Goal: Task Accomplishment & Management: Use online tool/utility

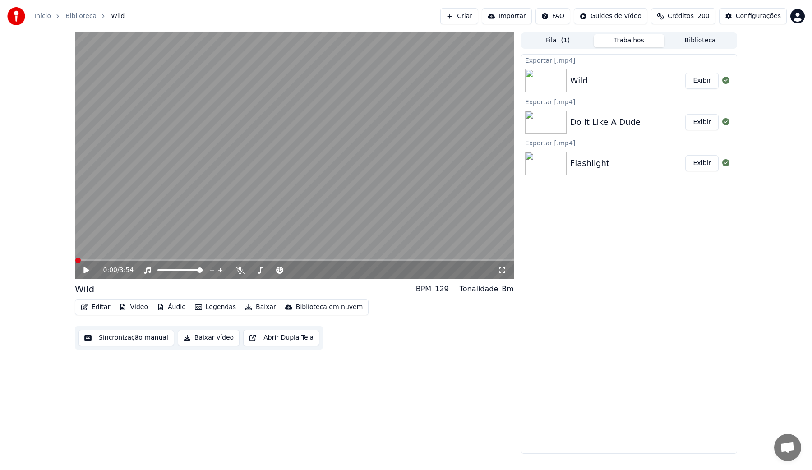
scroll to position [226, 0]
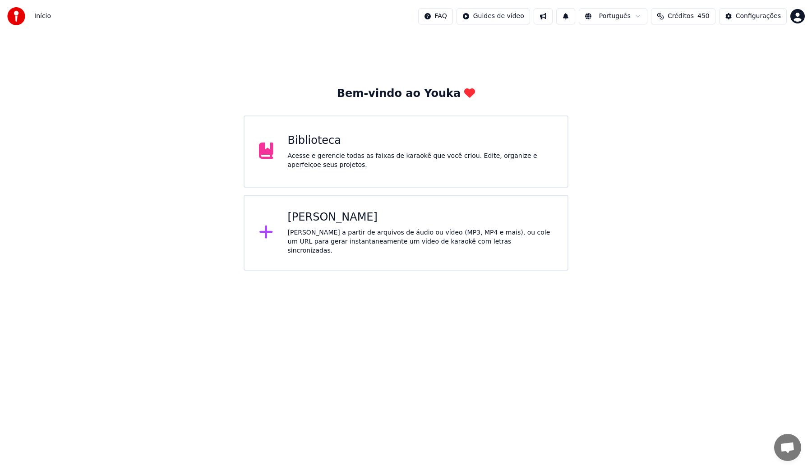
scroll to position [226, 0]
click at [480, 152] on div "Acesse e gerencie todas as faixas de karaokê que você criou. Edite, organize e …" at bounding box center [421, 161] width 266 height 18
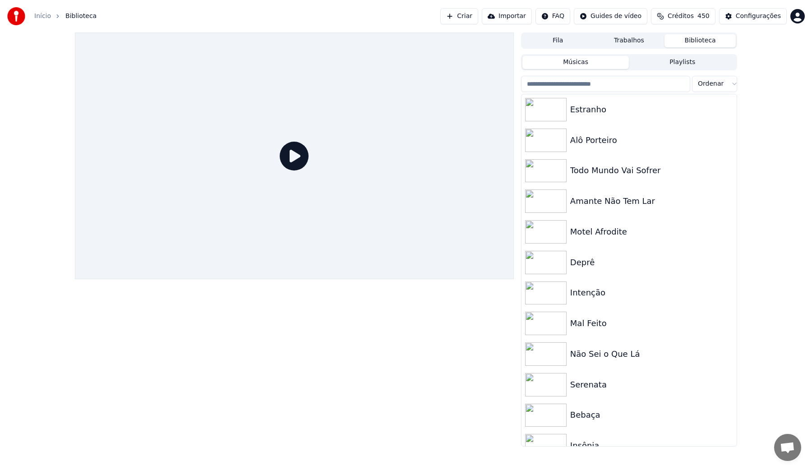
click at [674, 20] on span "Créditos" at bounding box center [681, 16] width 26 height 9
click at [678, 16] on span "Créditos" at bounding box center [681, 16] width 26 height 9
click at [603, 81] on input "search" at bounding box center [605, 84] width 169 height 16
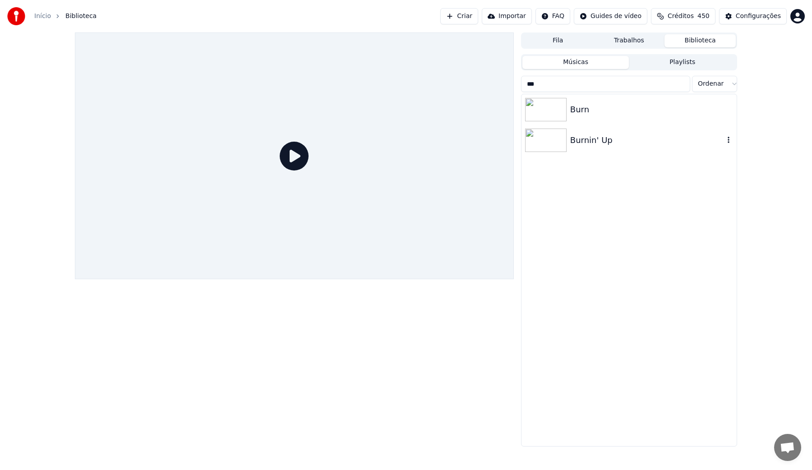
type input "***"
click at [612, 138] on div "Burnin' Up" at bounding box center [647, 140] width 154 height 13
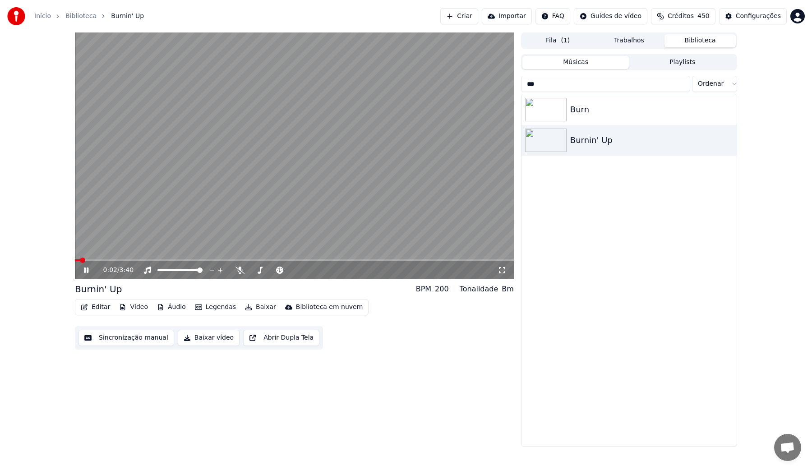
click at [111, 338] on button "Sincronização manual" at bounding box center [126, 338] width 96 height 16
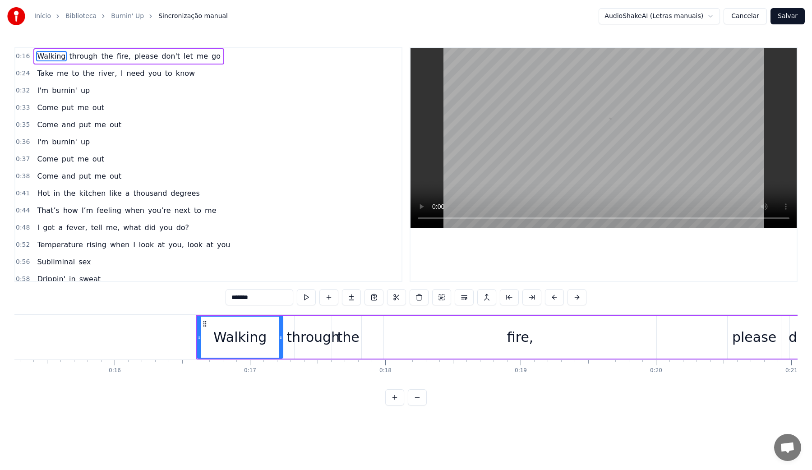
scroll to position [0, 2058]
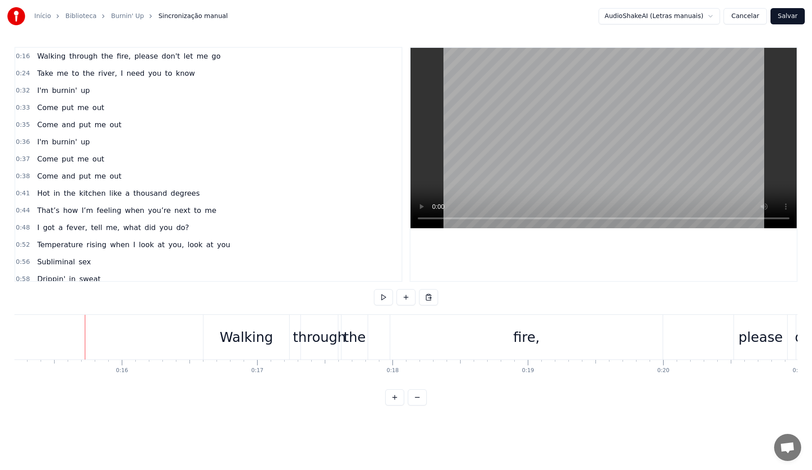
click at [536, 155] on video at bounding box center [604, 138] width 386 height 180
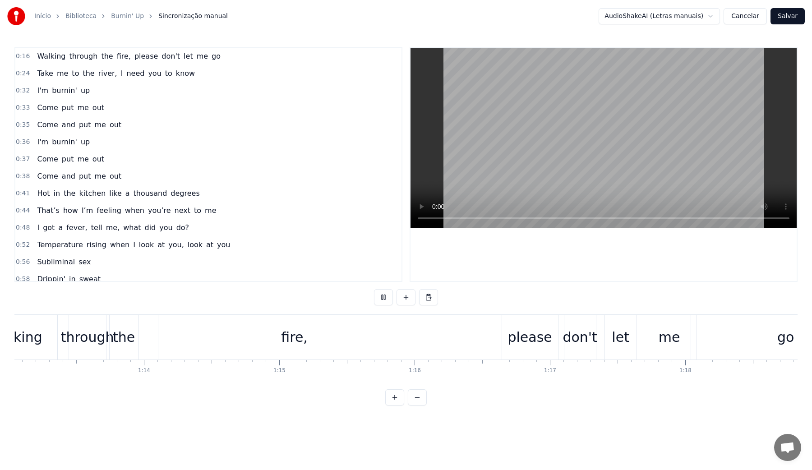
scroll to position [0, 9946]
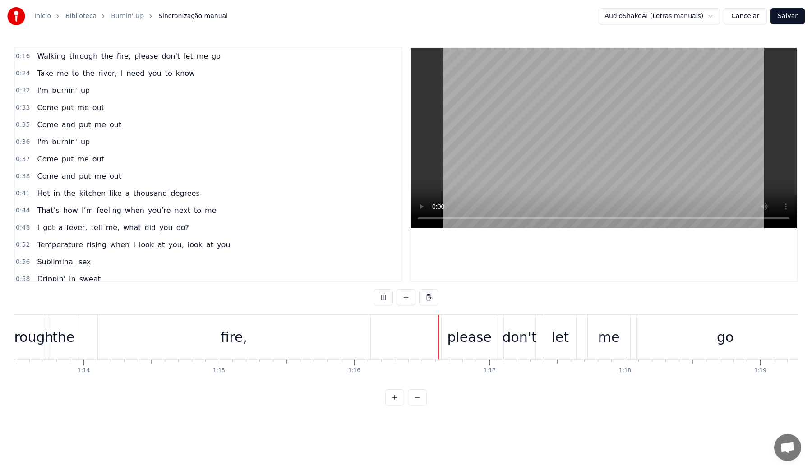
click at [565, 140] on video at bounding box center [604, 138] width 386 height 180
click at [462, 344] on div "please" at bounding box center [469, 337] width 44 height 20
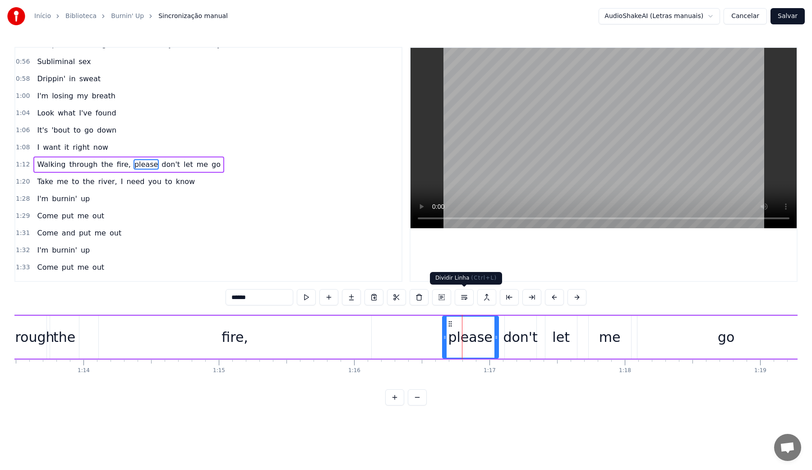
click at [463, 297] on button at bounding box center [464, 297] width 19 height 16
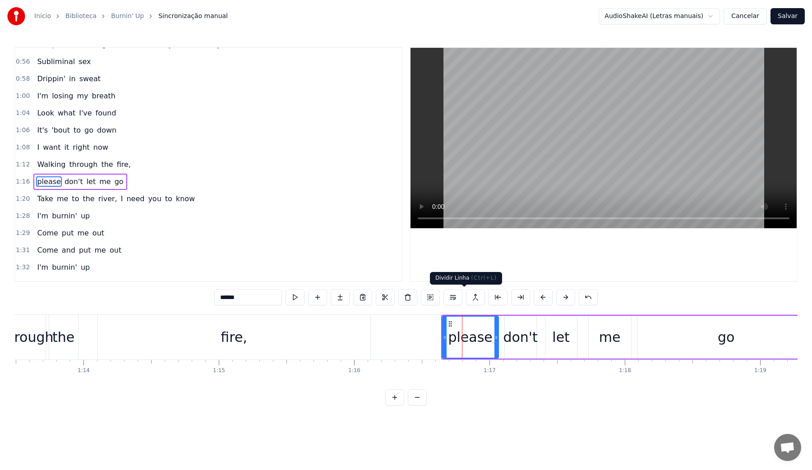
scroll to position [217, 0]
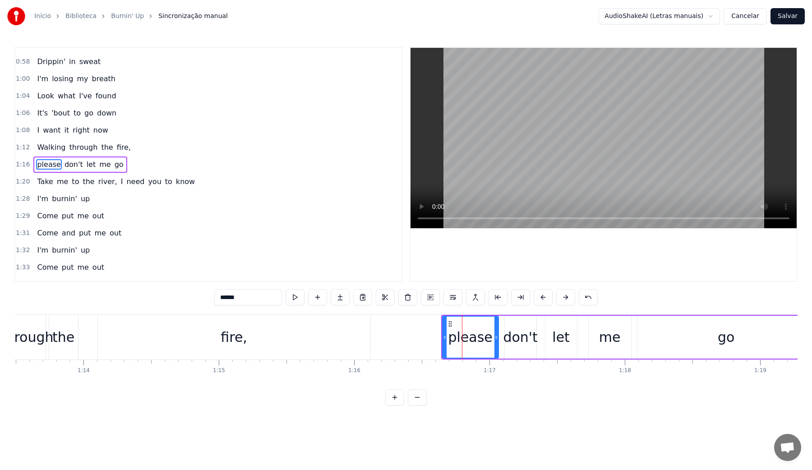
click at [520, 157] on video at bounding box center [604, 138] width 386 height 180
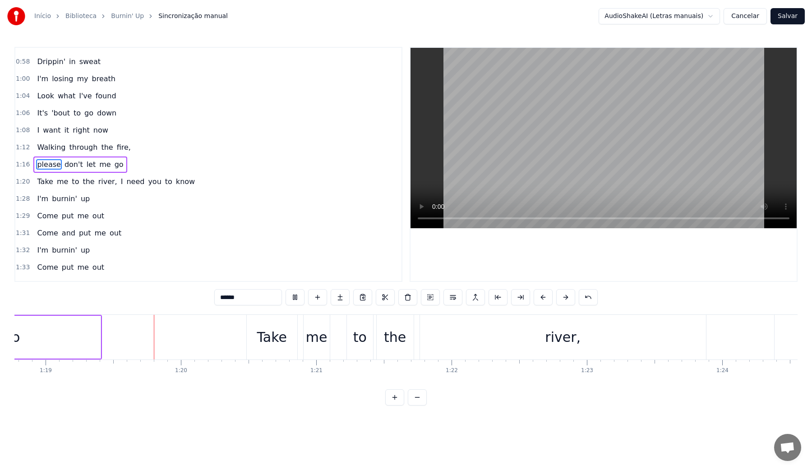
scroll to position [0, 10664]
click at [520, 157] on video at bounding box center [604, 138] width 386 height 180
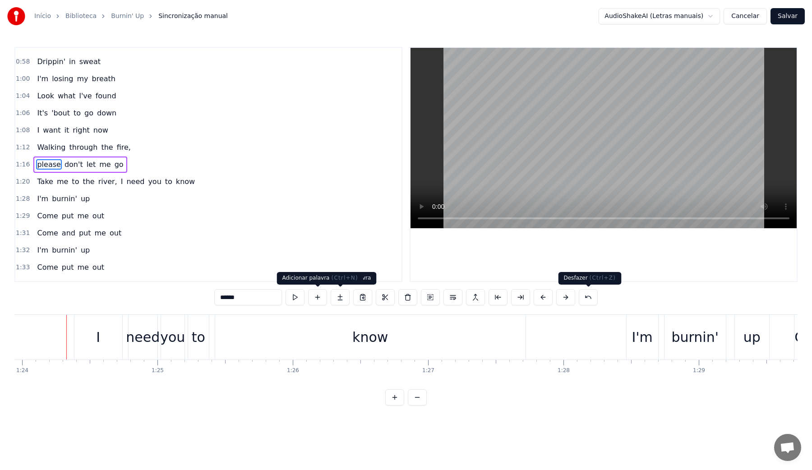
scroll to position [0, 11367]
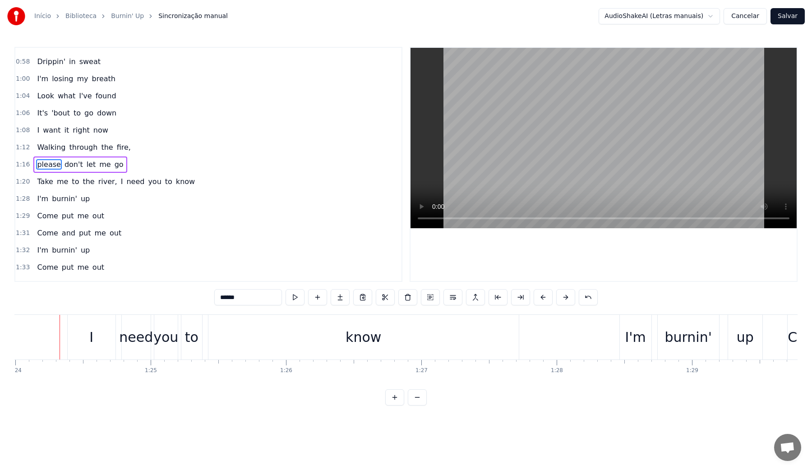
click at [95, 333] on div "I" at bounding box center [92, 337] width 48 height 45
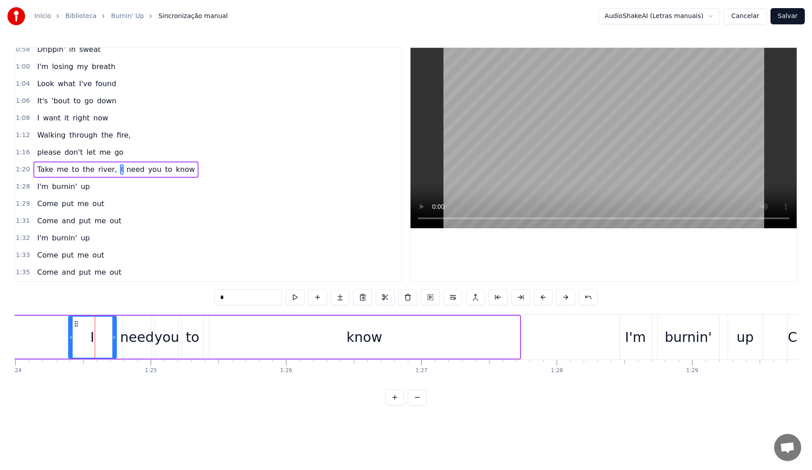
scroll to position [235, 0]
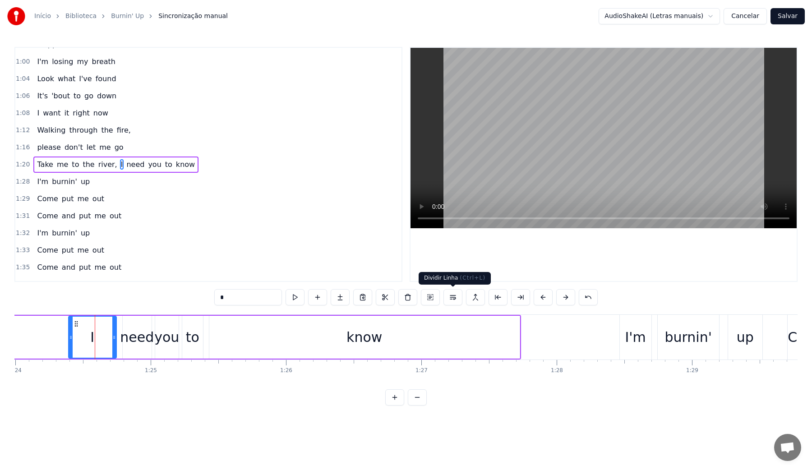
click at [448, 297] on button at bounding box center [452, 297] width 19 height 16
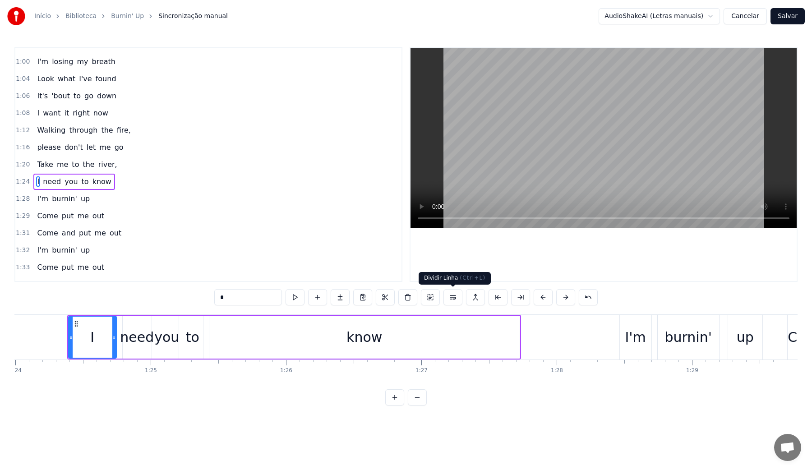
scroll to position [252, 0]
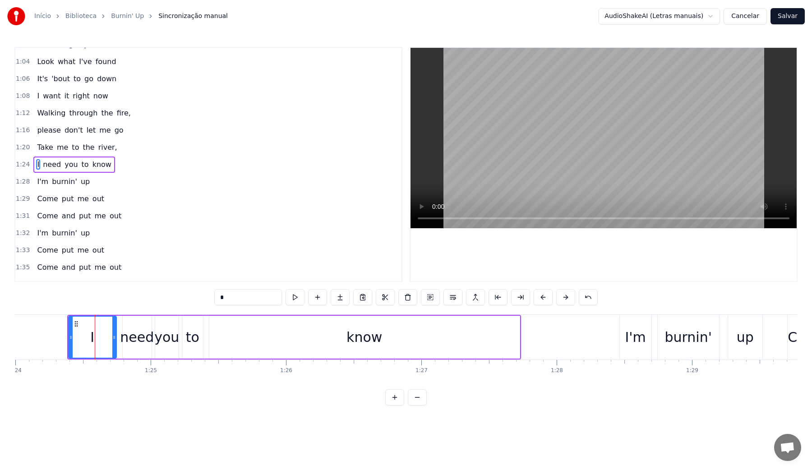
click at [540, 136] on video at bounding box center [604, 138] width 386 height 180
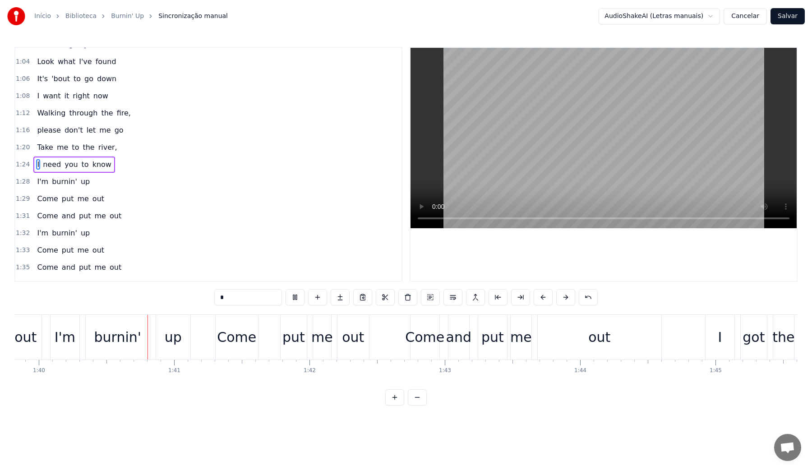
scroll to position [0, 13512]
click at [545, 140] on video at bounding box center [604, 138] width 386 height 180
click at [512, 341] on div "me" at bounding box center [518, 337] width 22 height 20
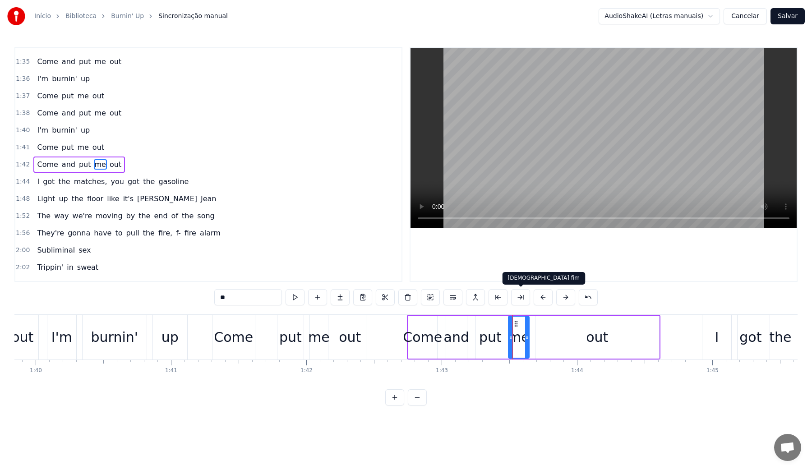
scroll to position [457, 0]
click at [525, 88] on video at bounding box center [604, 138] width 386 height 180
click at [573, 342] on div "out" at bounding box center [597, 337] width 124 height 43
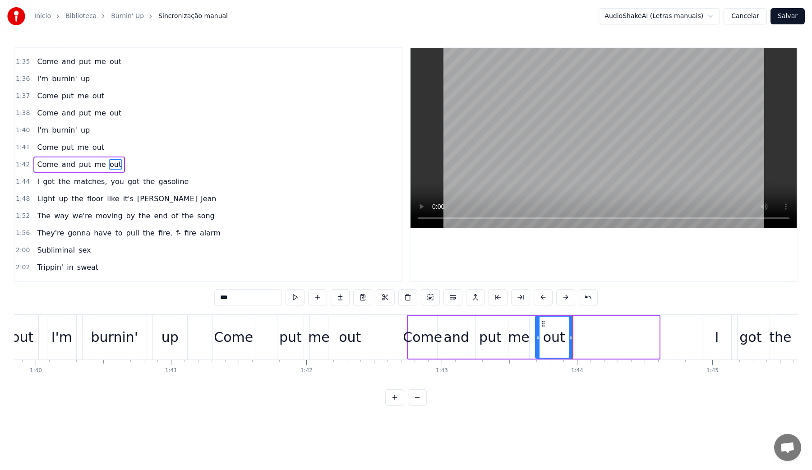
drag, startPoint x: 656, startPoint y: 340, endPoint x: 570, endPoint y: 339, distance: 86.2
click at [570, 339] on icon at bounding box center [571, 337] width 4 height 7
click at [610, 151] on video at bounding box center [604, 138] width 386 height 180
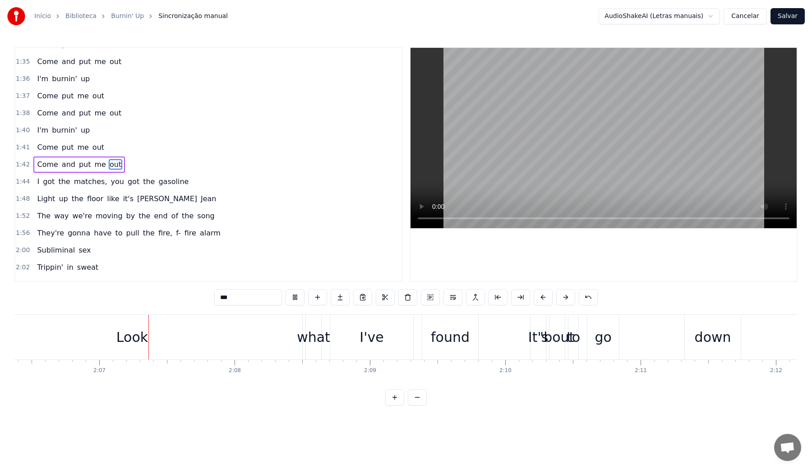
scroll to position [0, 17106]
click at [605, 151] on video at bounding box center [604, 138] width 386 height 180
click at [280, 337] on div "Look" at bounding box center [129, 337] width 340 height 45
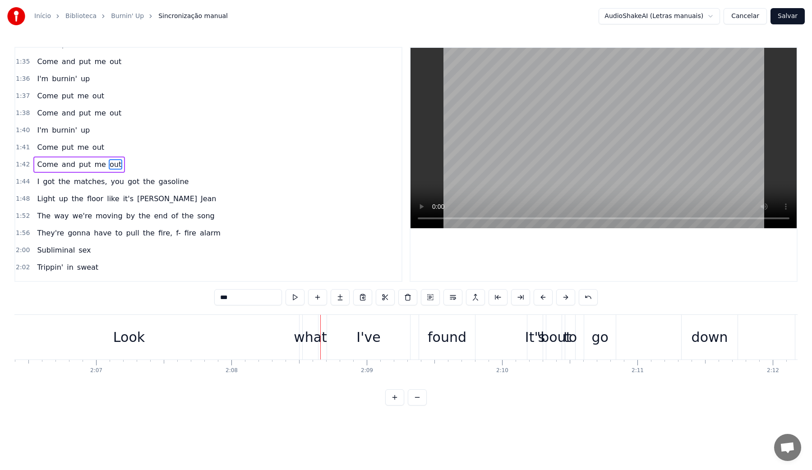
type input "****"
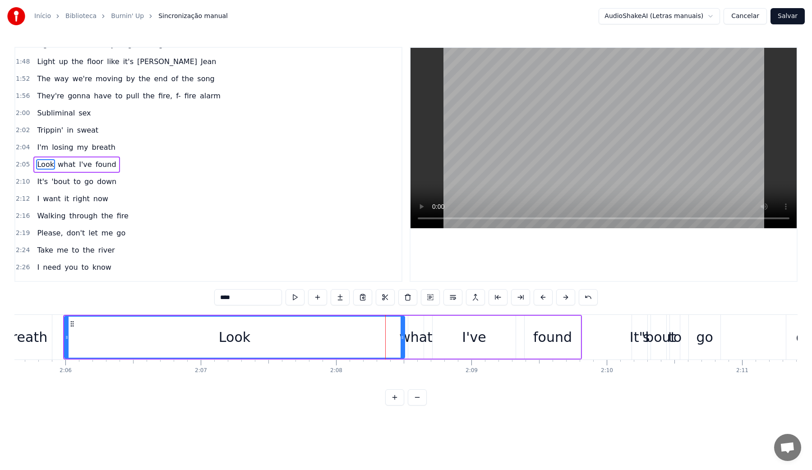
scroll to position [0, 16986]
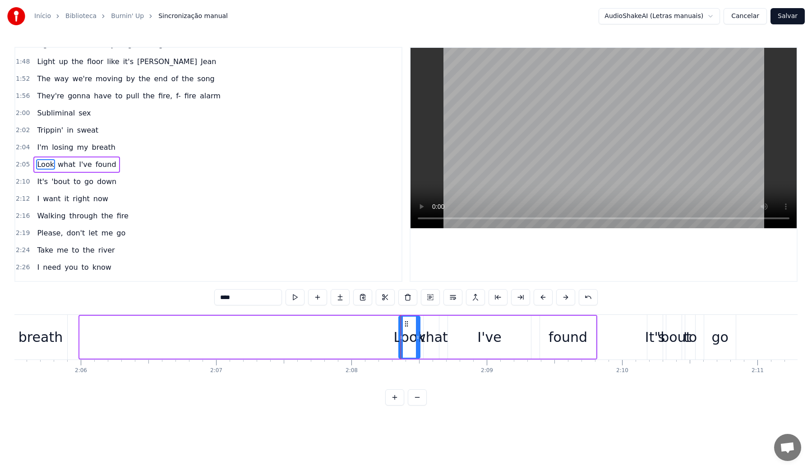
drag, startPoint x: 81, startPoint y: 338, endPoint x: 400, endPoint y: 329, distance: 319.1
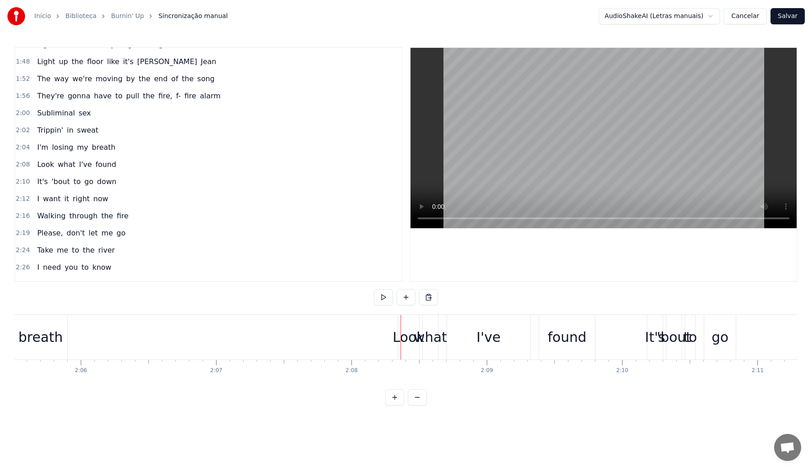
click at [507, 168] on video at bounding box center [604, 138] width 386 height 180
click at [508, 188] on video at bounding box center [604, 138] width 386 height 180
click at [449, 345] on div "I've" at bounding box center [488, 337] width 83 height 45
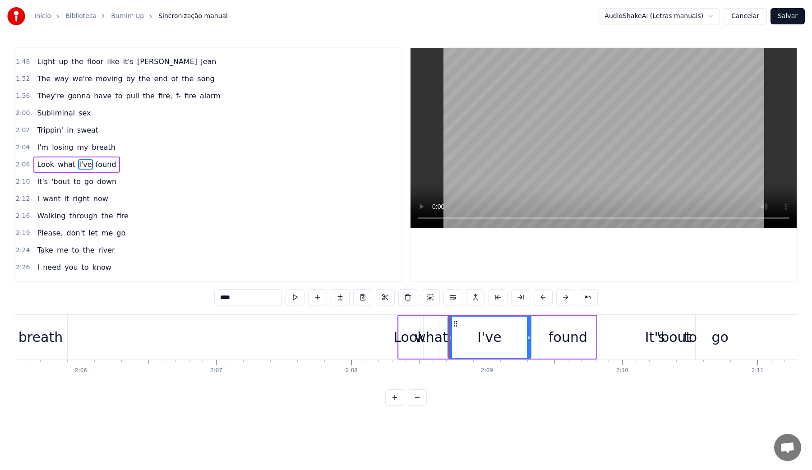
click at [521, 143] on video at bounding box center [604, 138] width 386 height 180
click at [500, 336] on div "I've" at bounding box center [489, 337] width 82 height 41
drag, startPoint x: 528, startPoint y: 336, endPoint x: 498, endPoint y: 342, distance: 30.4
click at [498, 342] on div at bounding box center [499, 337] width 4 height 41
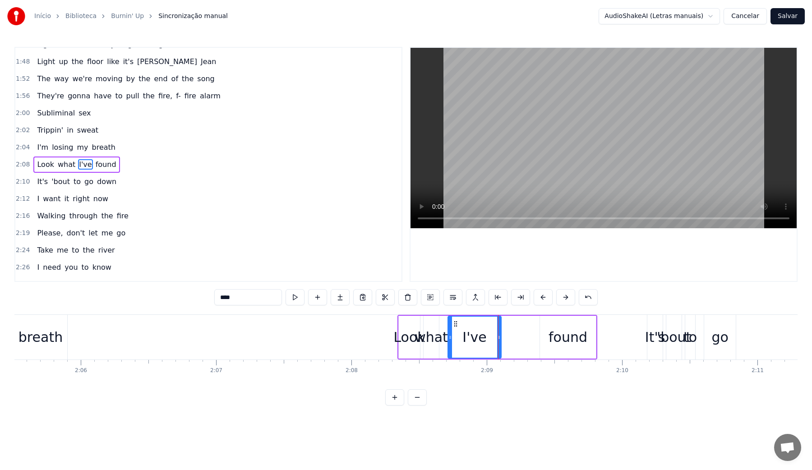
click at [561, 171] on video at bounding box center [604, 138] width 386 height 180
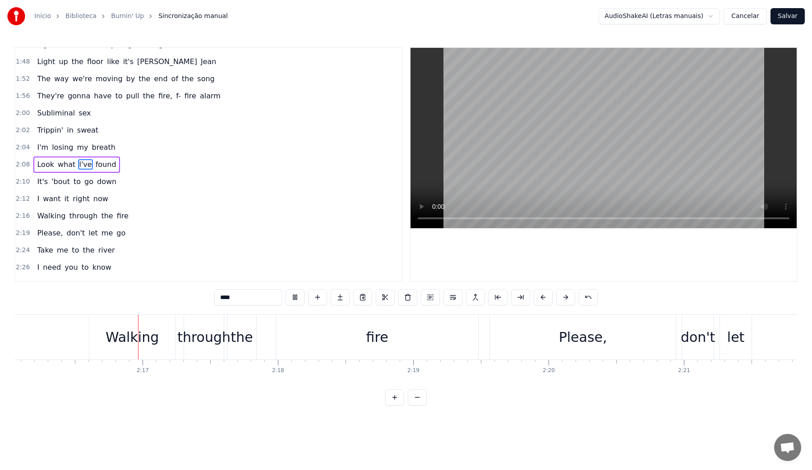
scroll to position [0, 18420]
click at [561, 167] on video at bounding box center [604, 138] width 386 height 180
click at [614, 339] on div "Please," at bounding box center [576, 337] width 186 height 45
type input "*******"
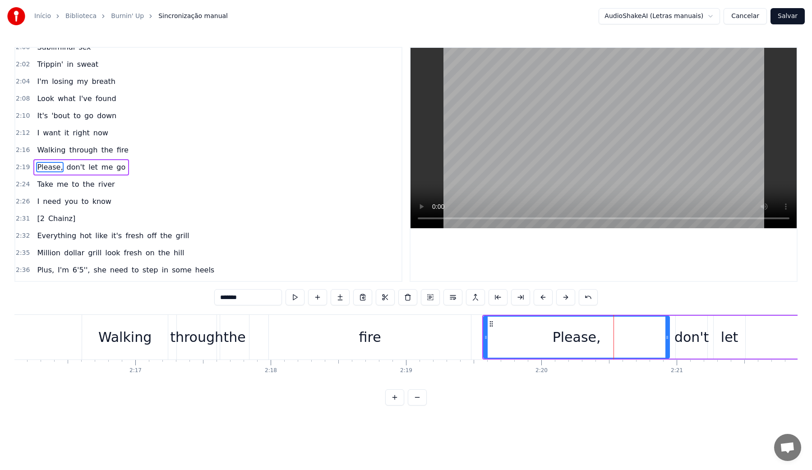
scroll to position [663, 0]
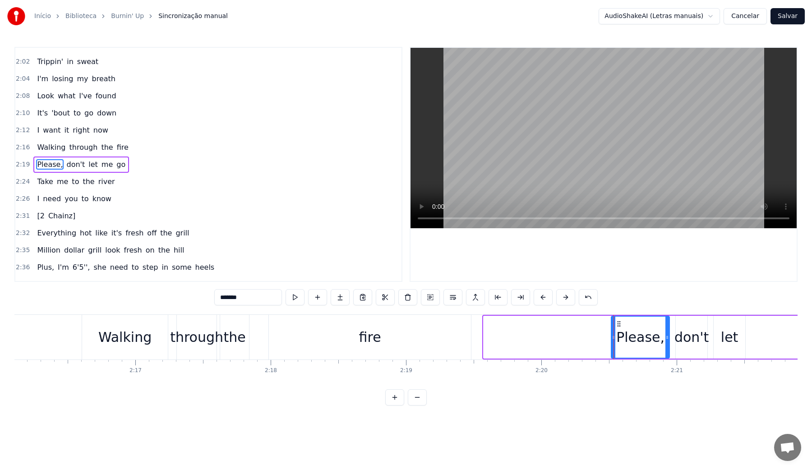
drag, startPoint x: 486, startPoint y: 338, endPoint x: 614, endPoint y: 339, distance: 127.7
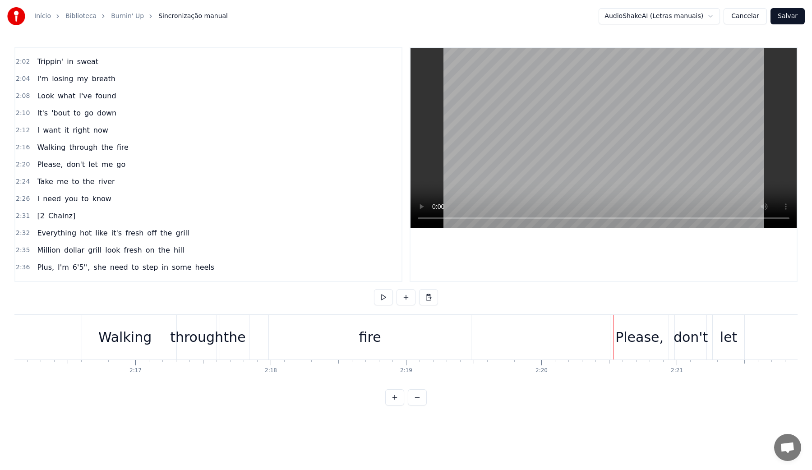
click at [295, 330] on div "fire" at bounding box center [370, 337] width 202 height 45
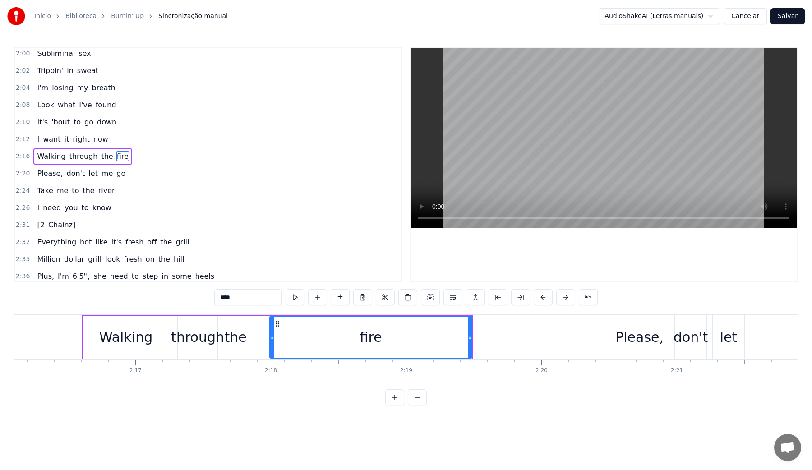
scroll to position [646, 0]
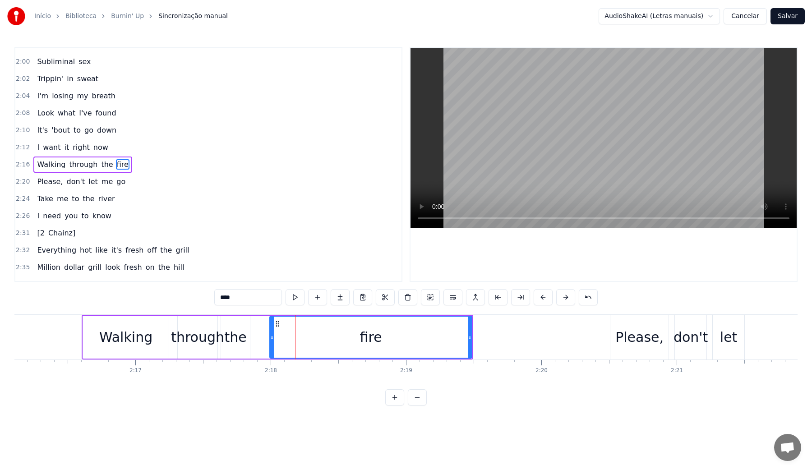
click at [546, 89] on video at bounding box center [604, 138] width 386 height 180
click at [544, 110] on video at bounding box center [604, 138] width 386 height 180
drag, startPoint x: 469, startPoint y: 337, endPoint x: 605, endPoint y: 337, distance: 136.2
click at [605, 337] on icon at bounding box center [603, 337] width 4 height 7
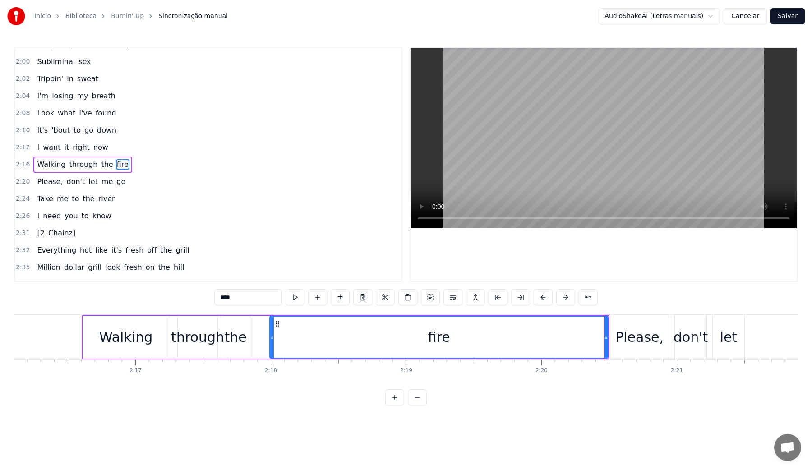
click at [454, 342] on div "fire" at bounding box center [438, 337] width 337 height 41
click at [549, 112] on video at bounding box center [604, 138] width 386 height 180
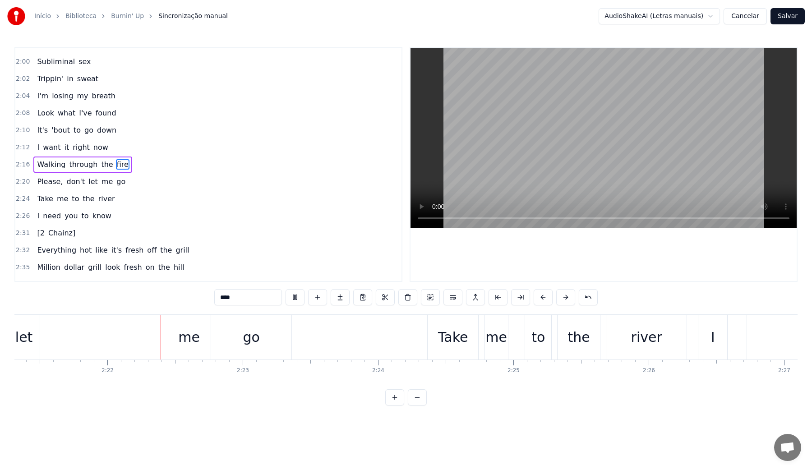
scroll to position [0, 19128]
click at [549, 112] on video at bounding box center [604, 138] width 386 height 180
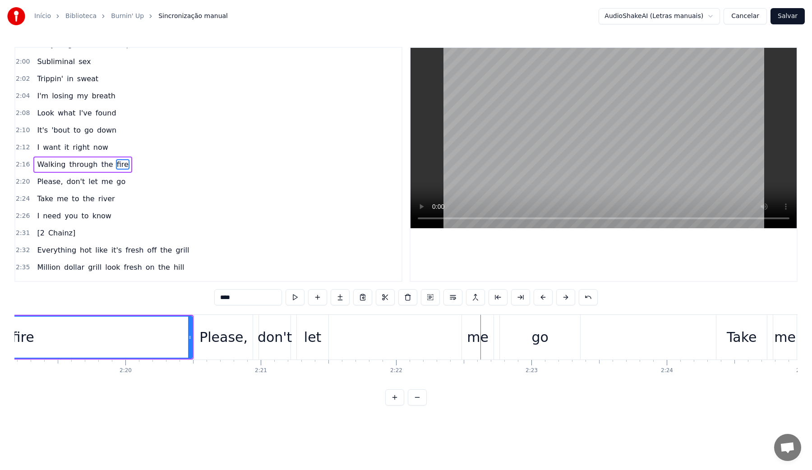
scroll to position [0, 18766]
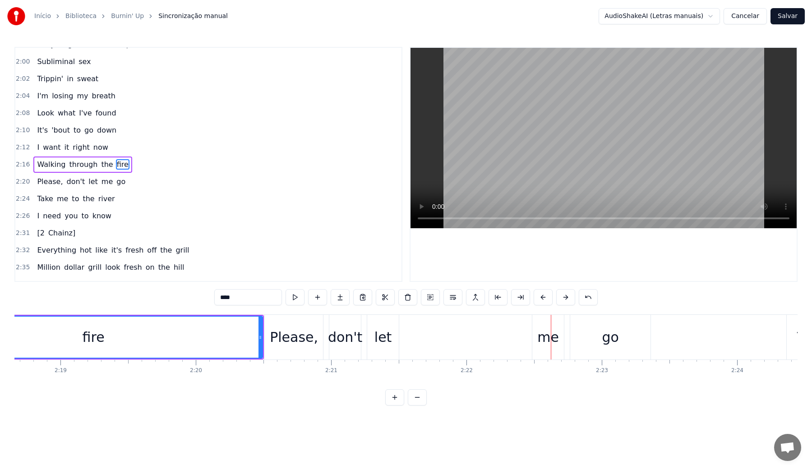
click at [287, 341] on div "Please," at bounding box center [294, 337] width 48 height 20
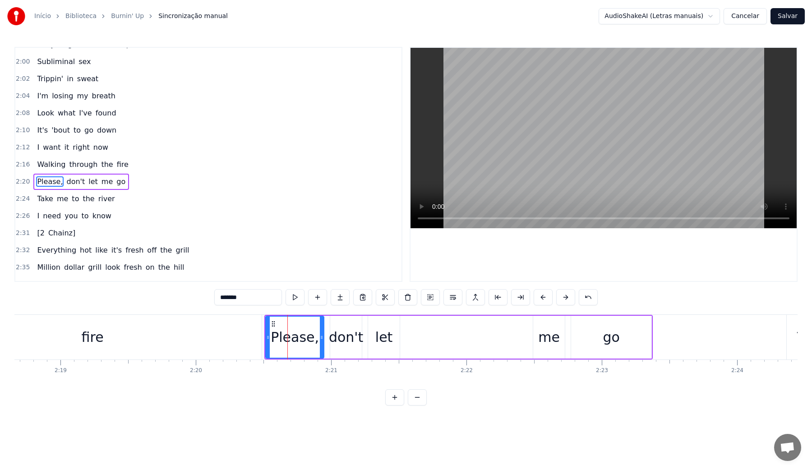
scroll to position [663, 0]
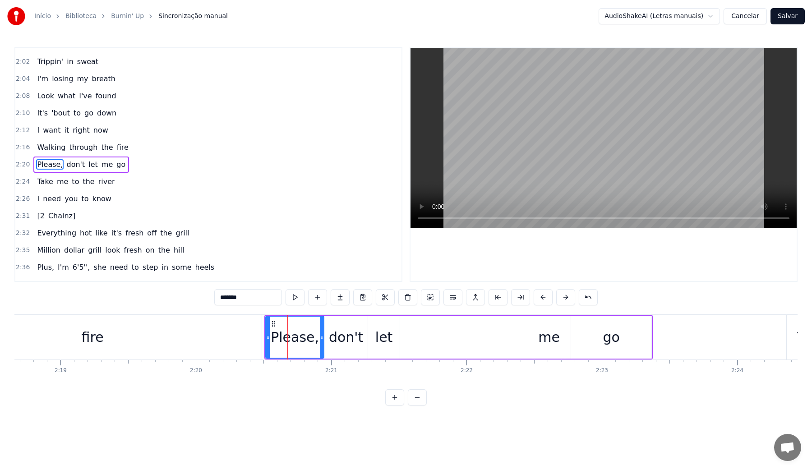
click at [527, 140] on video at bounding box center [604, 138] width 386 height 180
click at [548, 331] on div "me" at bounding box center [549, 337] width 22 height 20
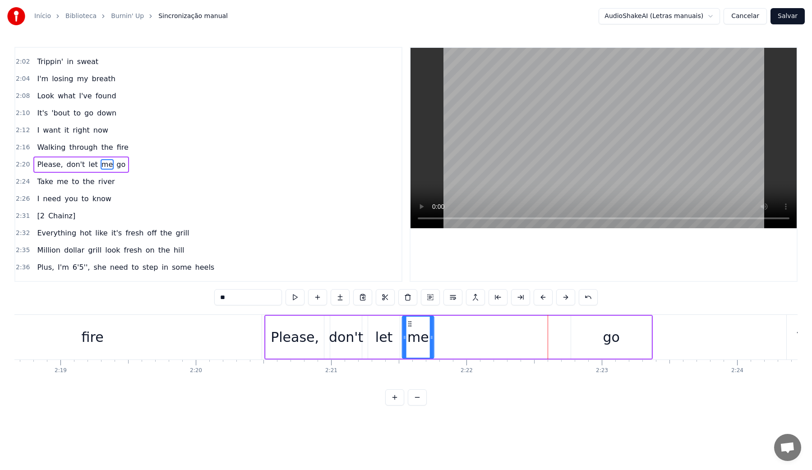
drag, startPoint x: 539, startPoint y: 324, endPoint x: 408, endPoint y: 330, distance: 131.4
click at [408, 330] on div "me" at bounding box center [418, 337] width 31 height 41
drag, startPoint x: 431, startPoint y: 337, endPoint x: 457, endPoint y: 337, distance: 25.3
click at [457, 337] on icon at bounding box center [457, 337] width 4 height 7
click at [620, 341] on div "go" at bounding box center [611, 337] width 80 height 43
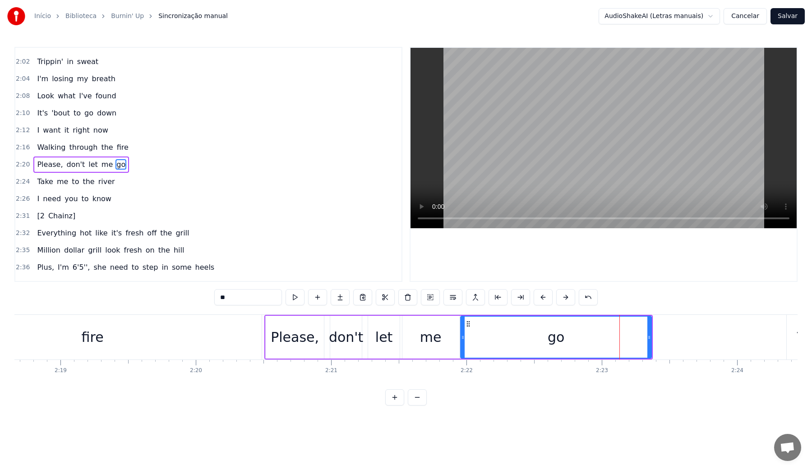
drag, startPoint x: 572, startPoint y: 337, endPoint x: 462, endPoint y: 333, distance: 110.6
click at [462, 333] on div at bounding box center [463, 337] width 4 height 41
click at [521, 126] on video at bounding box center [604, 138] width 386 height 180
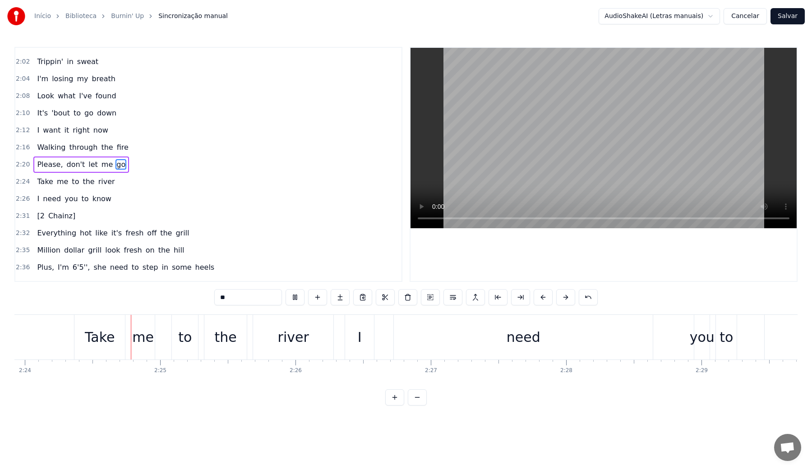
scroll to position [0, 19483]
click at [521, 127] on video at bounding box center [604, 138] width 386 height 180
click at [634, 338] on div "need" at bounding box center [518, 337] width 259 height 45
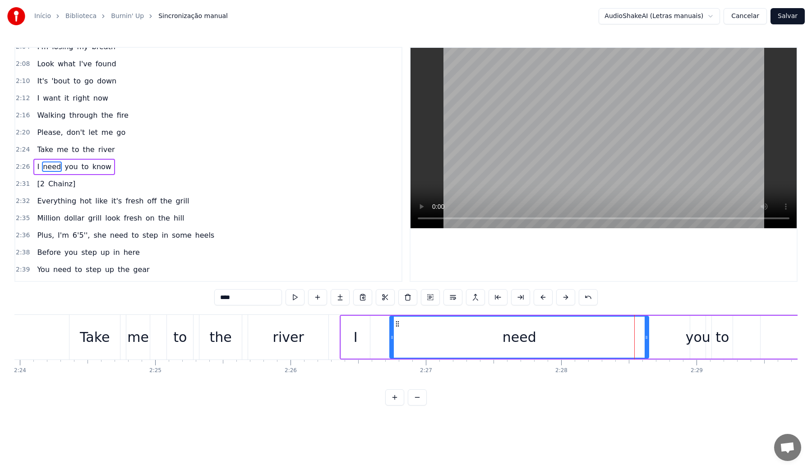
scroll to position [697, 0]
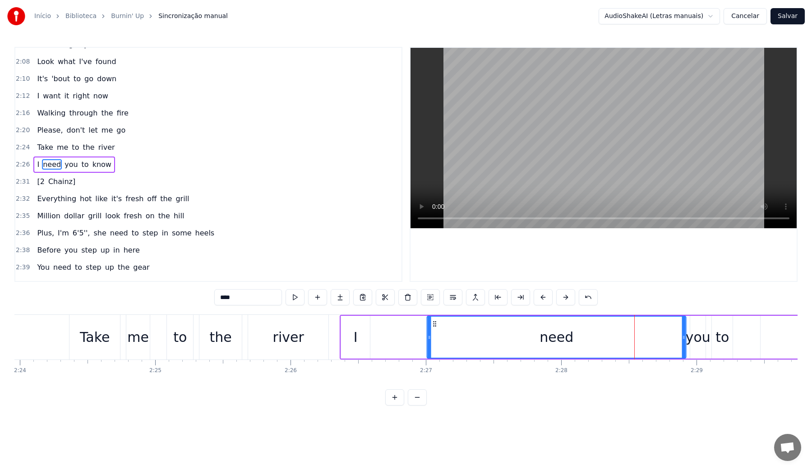
drag, startPoint x: 397, startPoint y: 321, endPoint x: 434, endPoint y: 322, distance: 37.0
click at [434, 322] on circle at bounding box center [434, 322] width 0 height 0
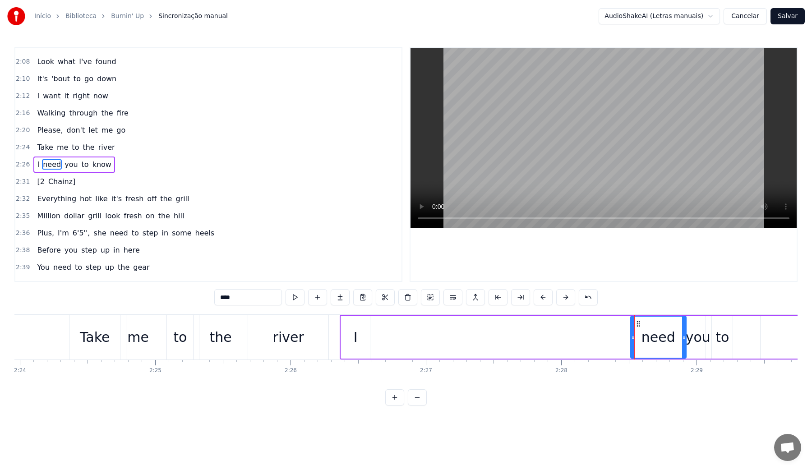
drag, startPoint x: 430, startPoint y: 339, endPoint x: 632, endPoint y: 336, distance: 202.6
click at [632, 336] on icon at bounding box center [633, 337] width 4 height 7
click at [355, 335] on div "I" at bounding box center [356, 337] width 4 height 20
drag, startPoint x: 348, startPoint y: 323, endPoint x: 597, endPoint y: 324, distance: 249.0
click at [597, 324] on circle at bounding box center [596, 323] width 0 height 0
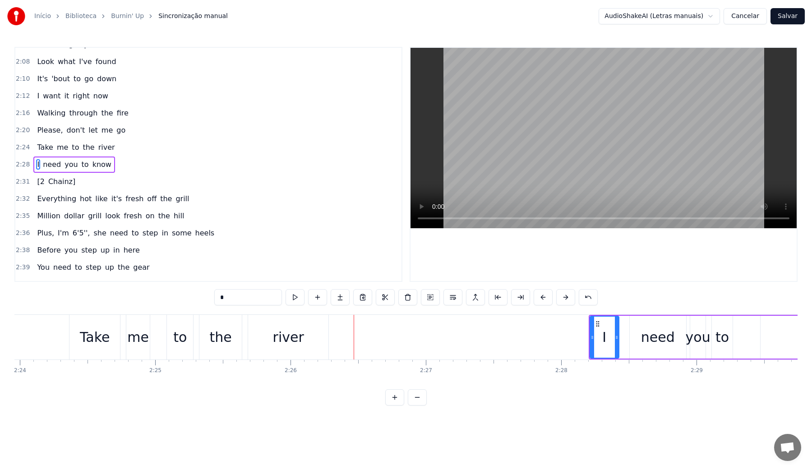
click at [277, 321] on div "river" at bounding box center [288, 337] width 80 height 45
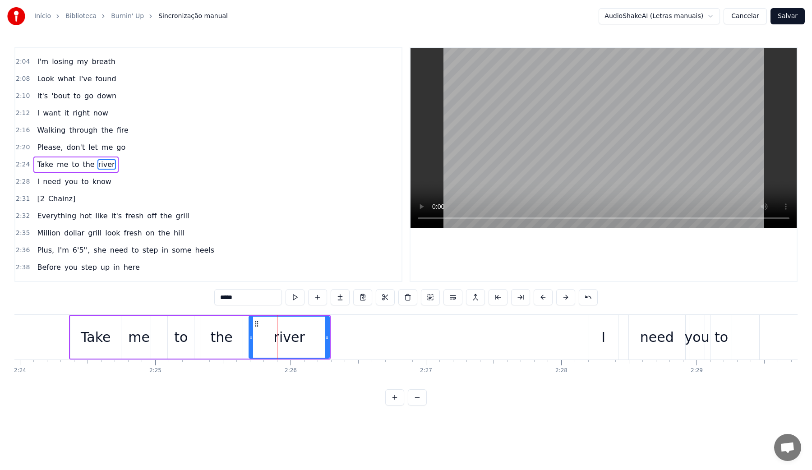
click at [550, 133] on video at bounding box center [604, 138] width 386 height 180
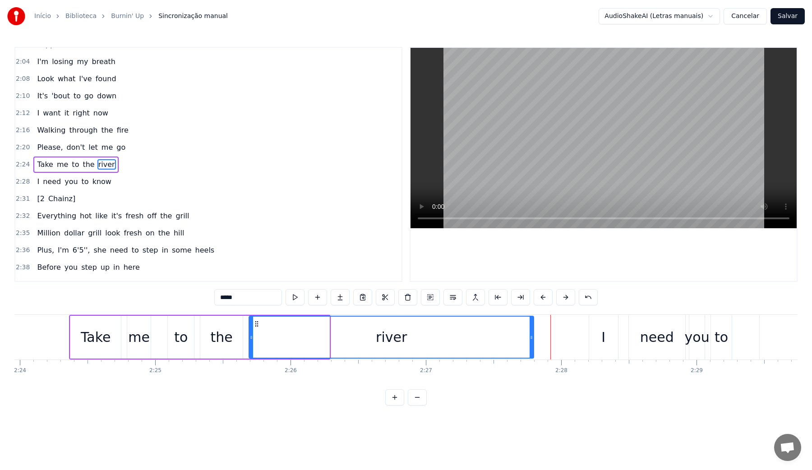
drag, startPoint x: 328, startPoint y: 337, endPoint x: 532, endPoint y: 356, distance: 205.2
click at [532, 356] on div at bounding box center [532, 337] width 4 height 41
click at [539, 131] on video at bounding box center [604, 138] width 386 height 180
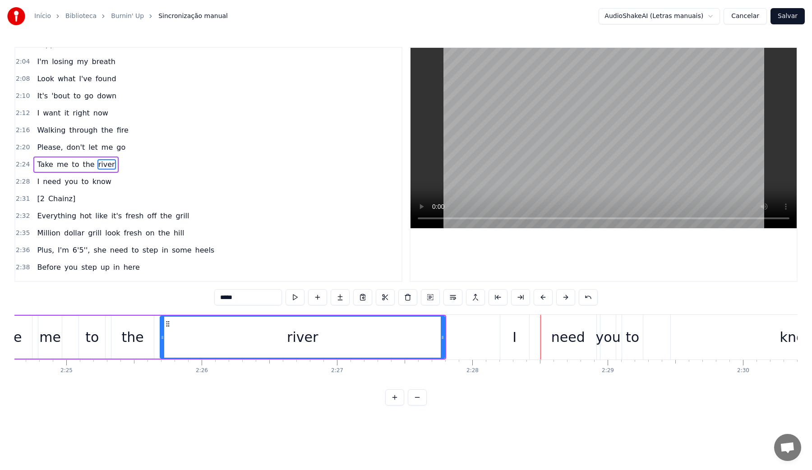
scroll to position [0, 19591]
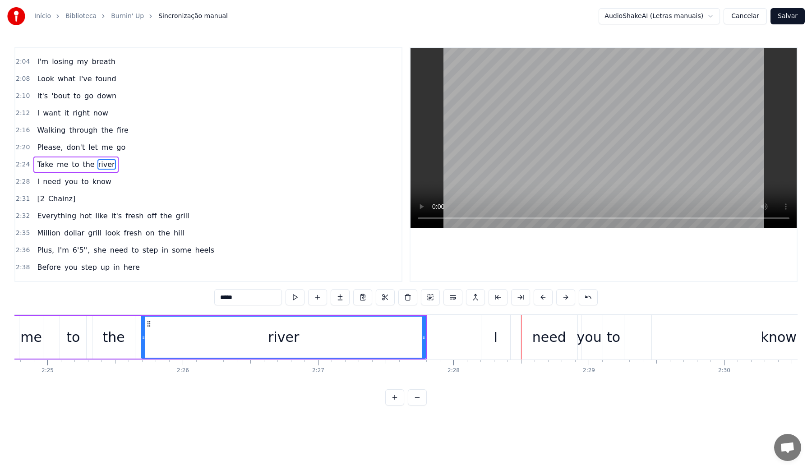
click at [521, 124] on video at bounding box center [604, 138] width 386 height 180
click at [550, 341] on div "need" at bounding box center [549, 337] width 34 height 20
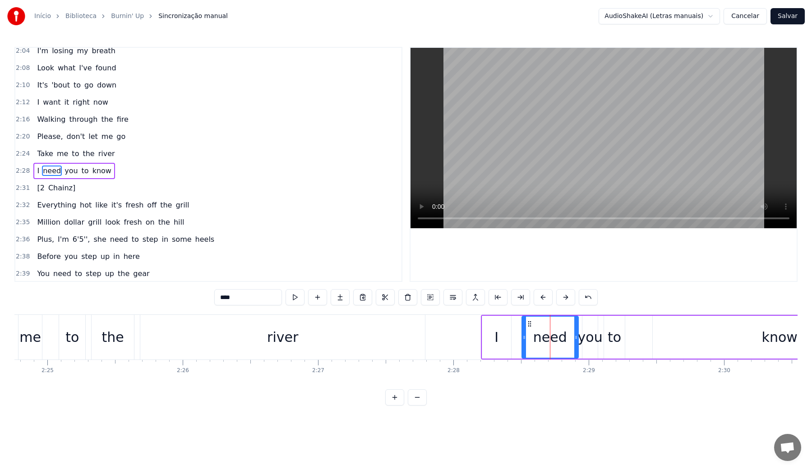
scroll to position [697, 0]
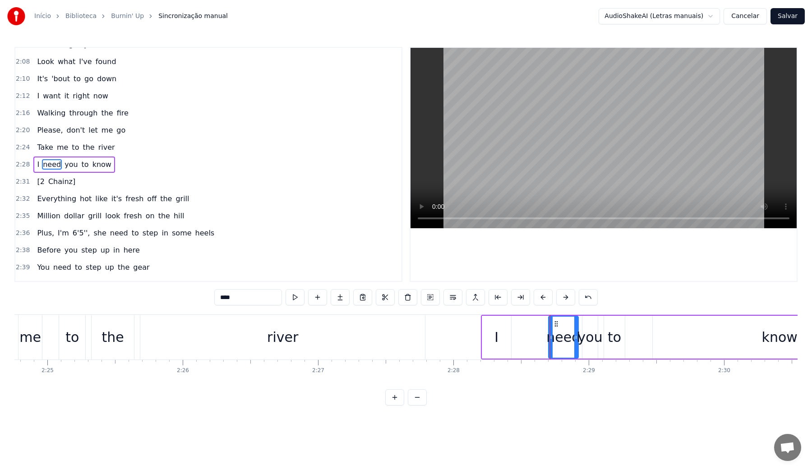
drag, startPoint x: 524, startPoint y: 341, endPoint x: 550, endPoint y: 340, distance: 26.6
click at [550, 340] on div at bounding box center [551, 337] width 4 height 41
click at [488, 338] on div "I" at bounding box center [496, 337] width 29 height 43
type input "*"
drag, startPoint x: 508, startPoint y: 338, endPoint x: 543, endPoint y: 341, distance: 34.5
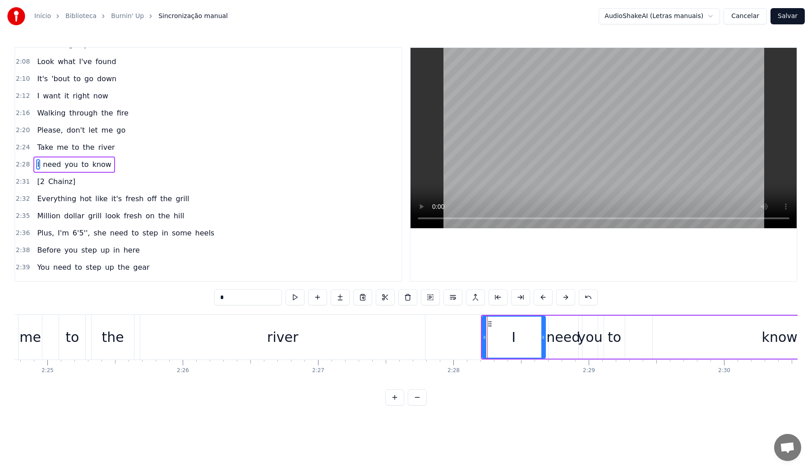
click at [543, 341] on div at bounding box center [543, 337] width 4 height 41
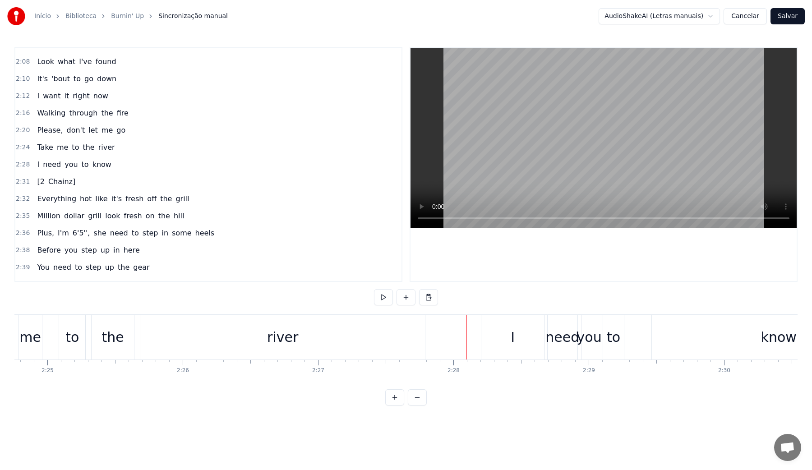
click at [558, 141] on video at bounding box center [604, 138] width 386 height 180
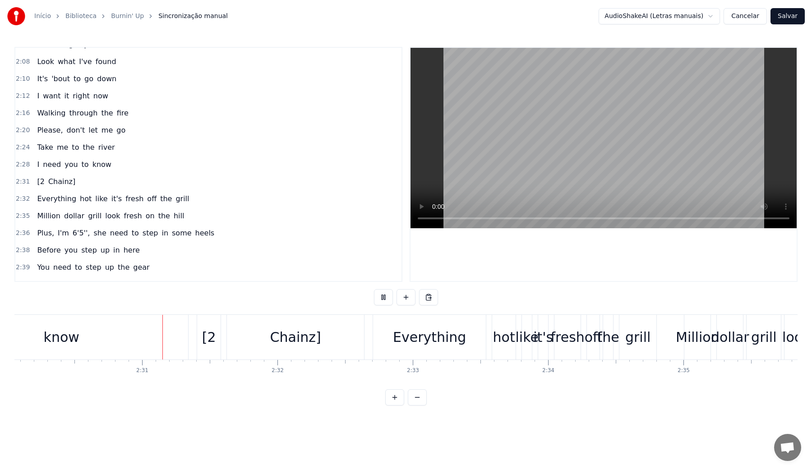
scroll to position [0, 20313]
click at [559, 140] on video at bounding box center [604, 138] width 386 height 180
click at [435, 336] on div "Everything" at bounding box center [424, 337] width 73 height 20
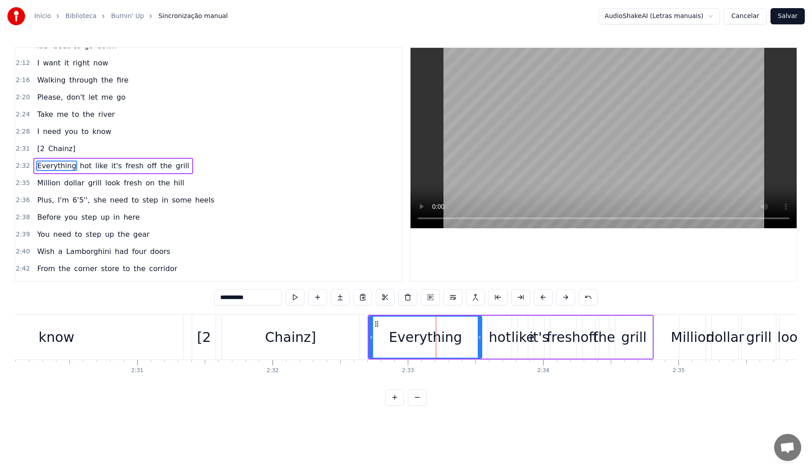
scroll to position [732, 0]
drag, startPoint x: 371, startPoint y: 339, endPoint x: 439, endPoint y: 337, distance: 68.1
click at [439, 337] on icon at bounding box center [440, 337] width 4 height 7
click at [525, 159] on video at bounding box center [604, 138] width 386 height 180
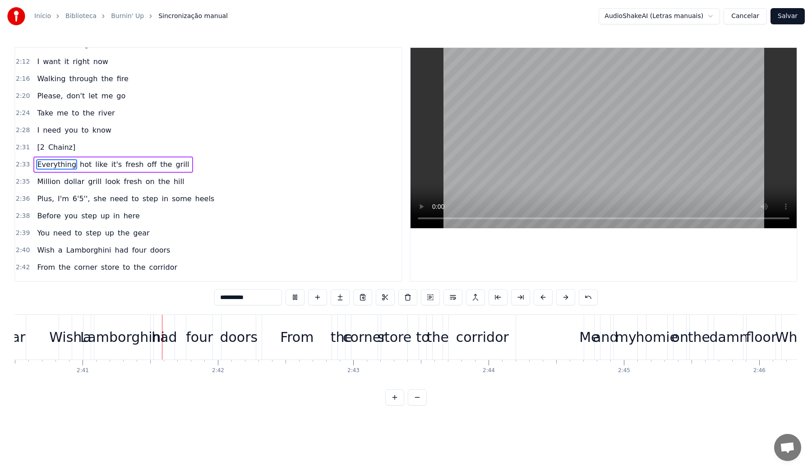
scroll to position [0, 21726]
click at [566, 136] on video at bounding box center [604, 138] width 386 height 180
click at [203, 347] on div "four" at bounding box center [194, 337] width 26 height 45
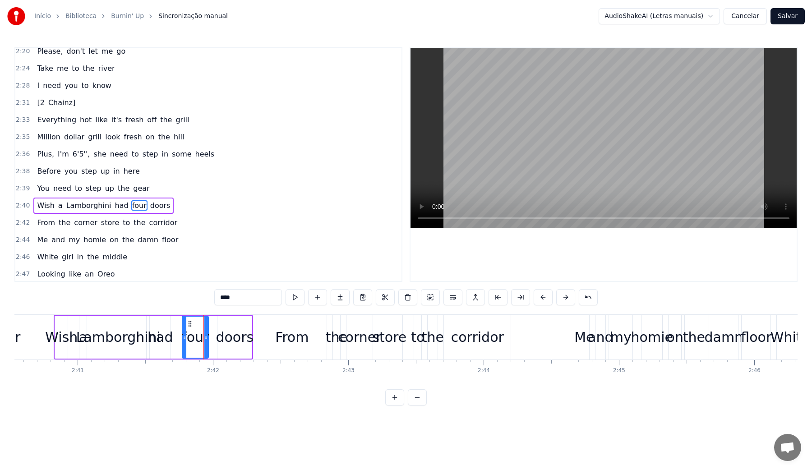
scroll to position [817, 0]
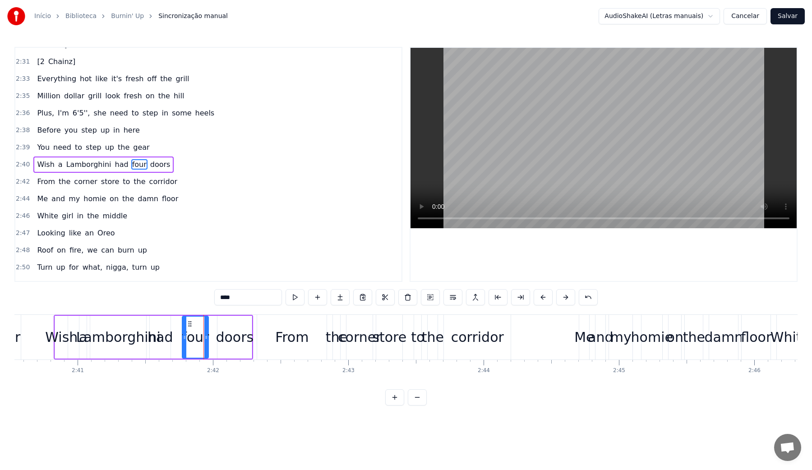
click at [512, 179] on video at bounding box center [604, 138] width 386 height 180
click at [514, 177] on video at bounding box center [604, 138] width 386 height 180
click at [310, 345] on div "From" at bounding box center [291, 337] width 69 height 45
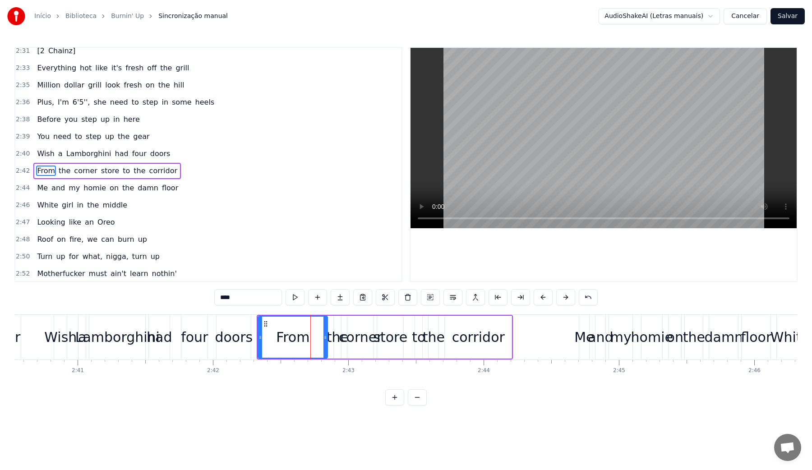
scroll to position [835, 0]
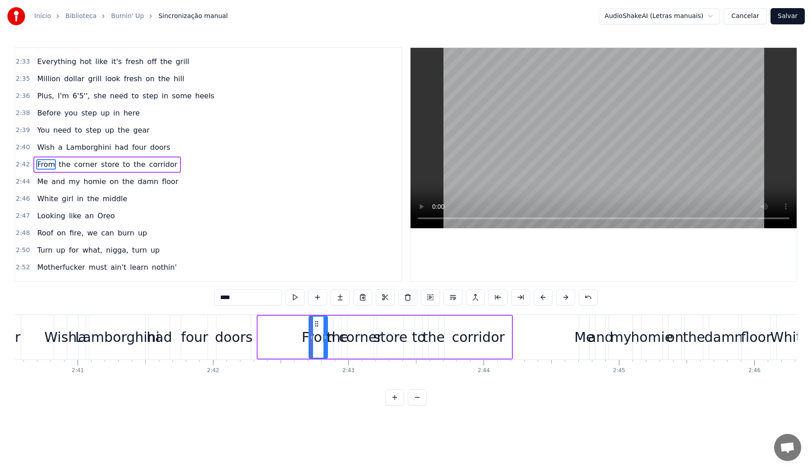
drag, startPoint x: 260, startPoint y: 339, endPoint x: 311, endPoint y: 341, distance: 51.0
click at [311, 341] on icon at bounding box center [311, 337] width 4 height 7
click at [525, 146] on video at bounding box center [604, 138] width 386 height 180
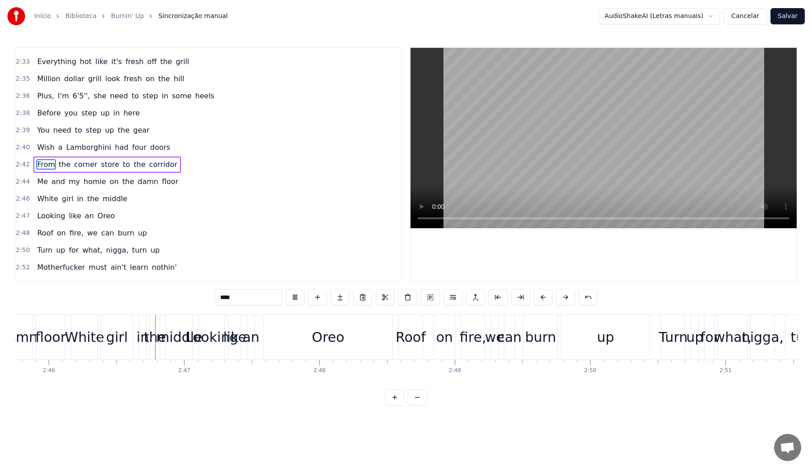
scroll to position [0, 22435]
click at [525, 146] on video at bounding box center [604, 138] width 386 height 180
click at [271, 350] on div "Oreo" at bounding box center [324, 337] width 129 height 45
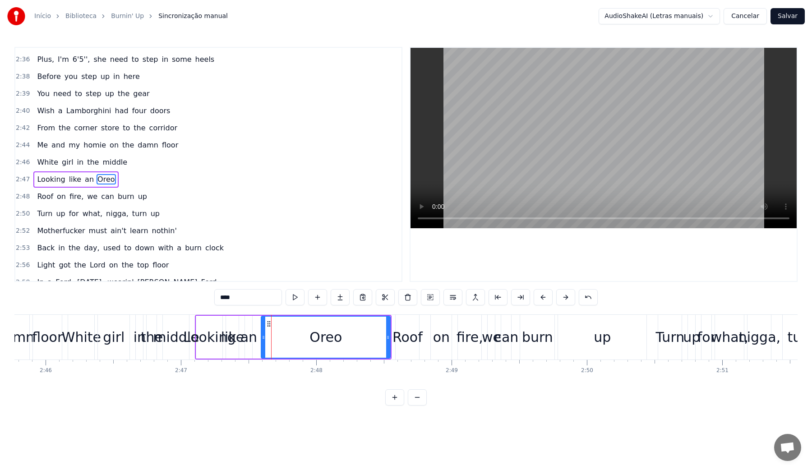
scroll to position [886, 0]
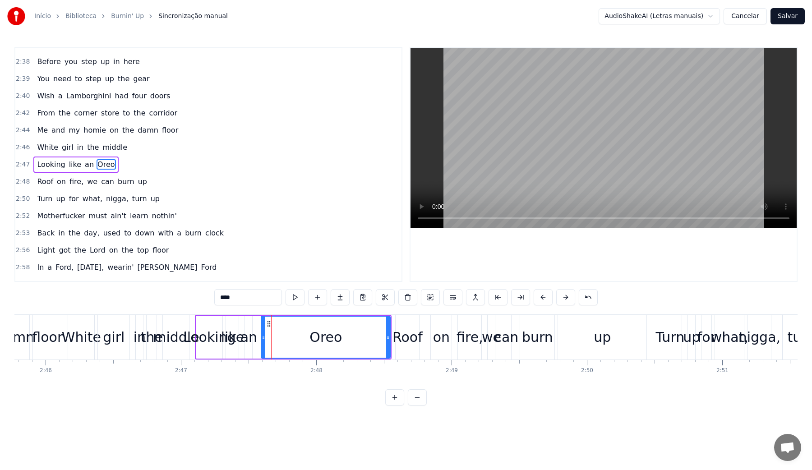
click at [539, 120] on video at bounding box center [604, 138] width 386 height 180
drag, startPoint x: 389, startPoint y: 344, endPoint x: 328, endPoint y: 344, distance: 60.5
click at [328, 344] on div at bounding box center [328, 337] width 4 height 41
click at [559, 120] on video at bounding box center [604, 138] width 386 height 180
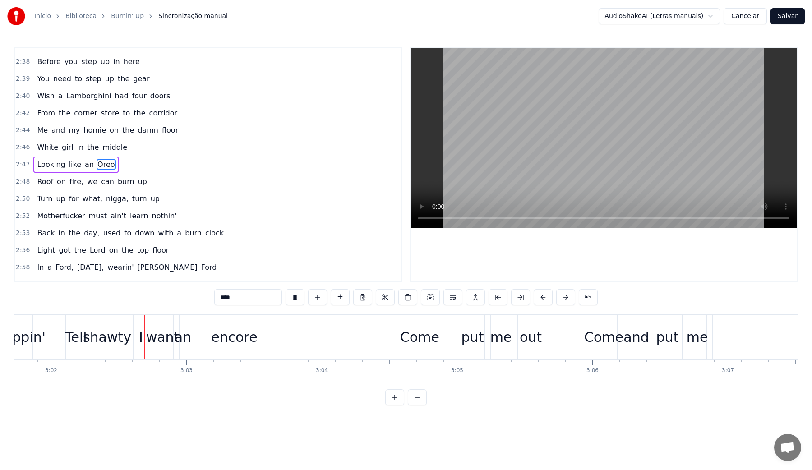
scroll to position [0, 24600]
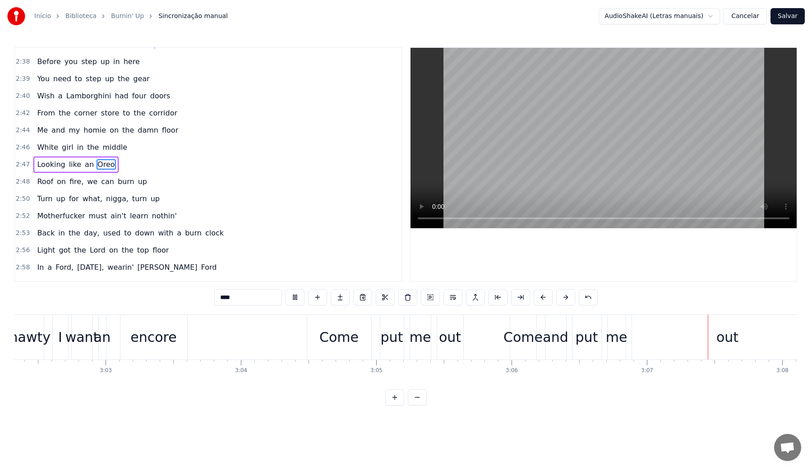
click at [559, 120] on video at bounding box center [604, 138] width 386 height 180
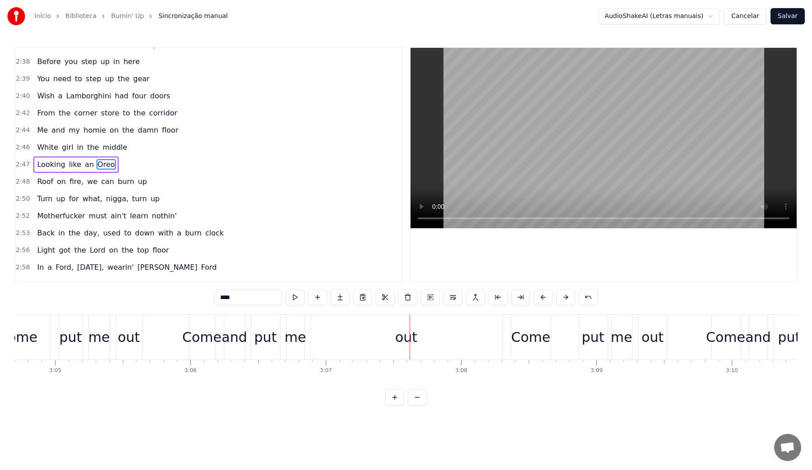
scroll to position [0, 24966]
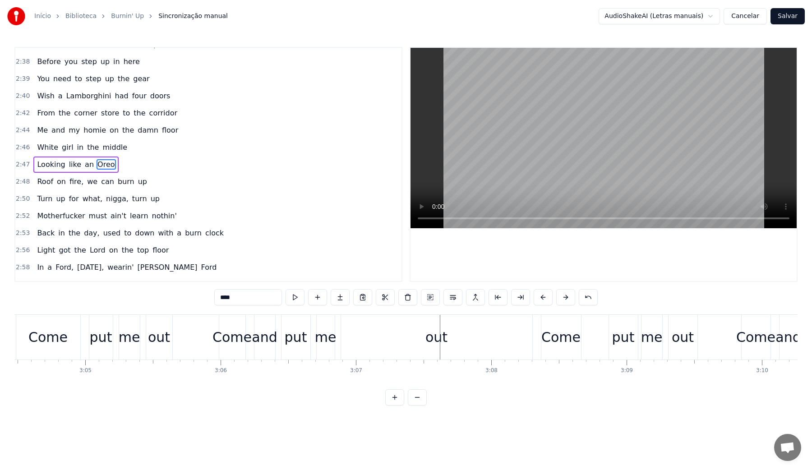
click at [357, 351] on div "out" at bounding box center [436, 337] width 191 height 45
type input "***"
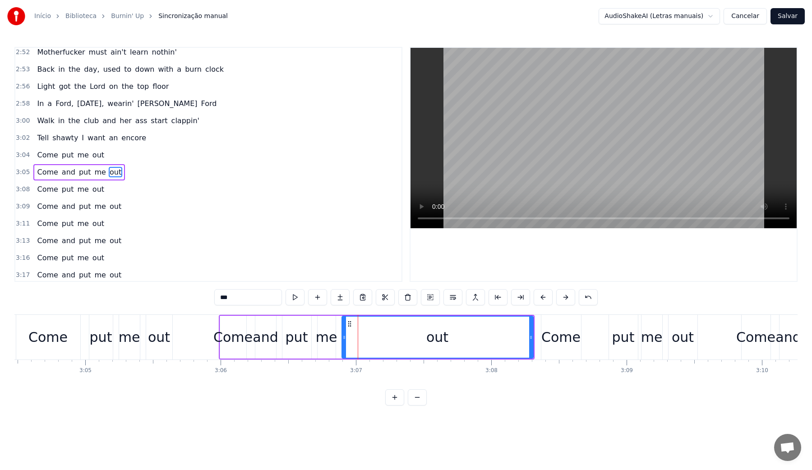
scroll to position [1057, 0]
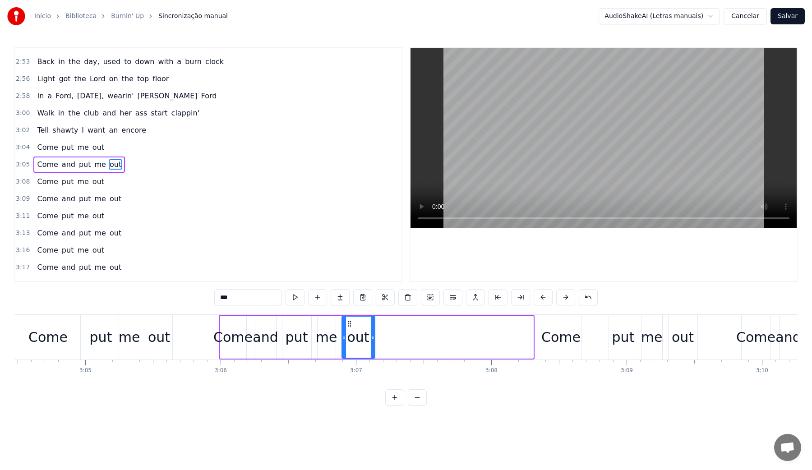
drag, startPoint x: 531, startPoint y: 337, endPoint x: 373, endPoint y: 335, distance: 158.4
click at [373, 335] on icon at bounding box center [373, 337] width 4 height 7
click at [277, 335] on div "Come and put me out" at bounding box center [297, 337] width 157 height 45
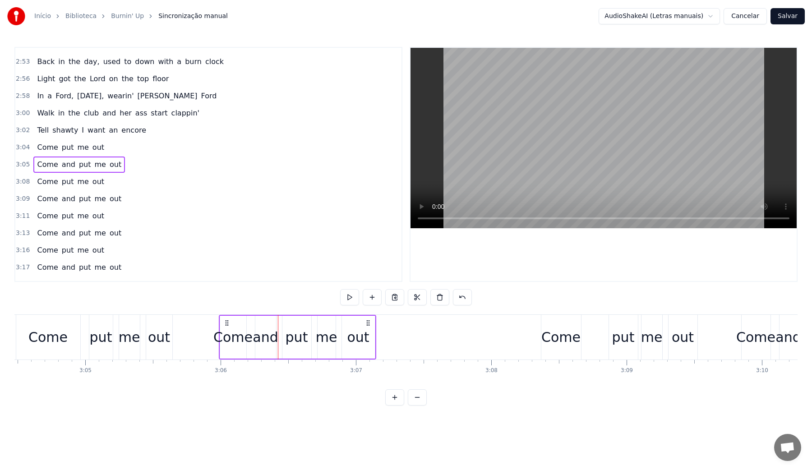
click at [260, 339] on div "and" at bounding box center [265, 337] width 25 height 20
click at [550, 119] on video at bounding box center [604, 138] width 386 height 180
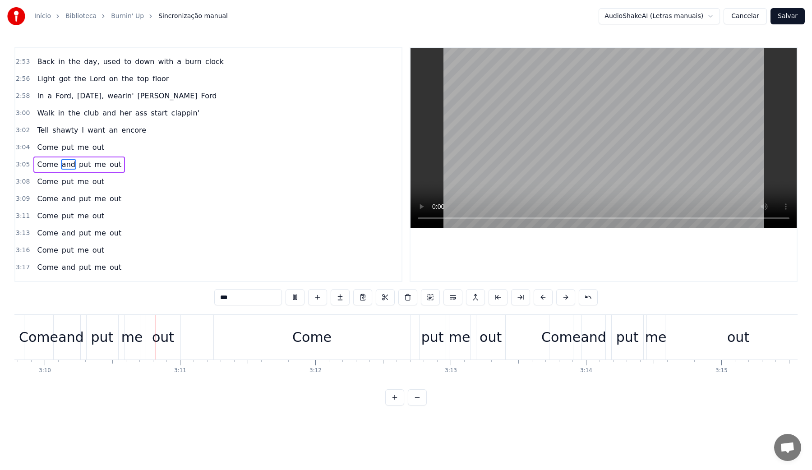
scroll to position [0, 25695]
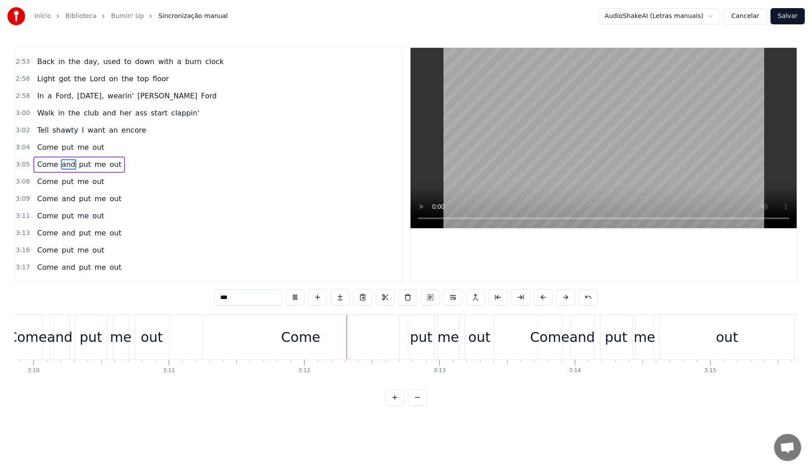
click at [550, 119] on video at bounding box center [604, 138] width 386 height 180
click at [346, 338] on div "Come" at bounding box center [301, 337] width 197 height 45
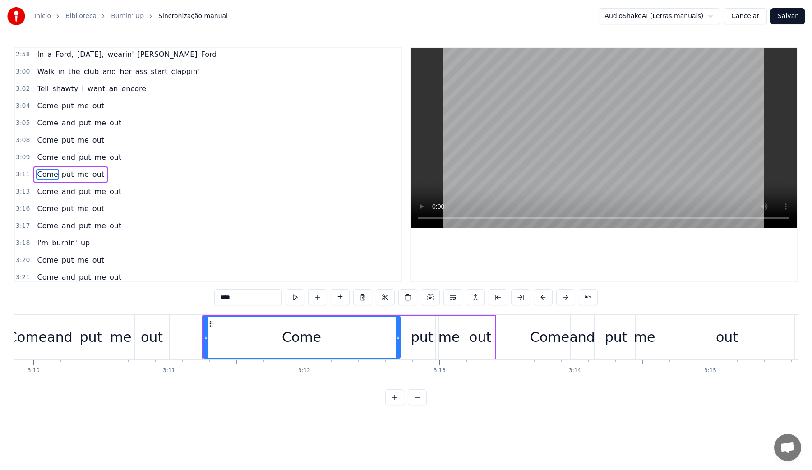
scroll to position [1109, 0]
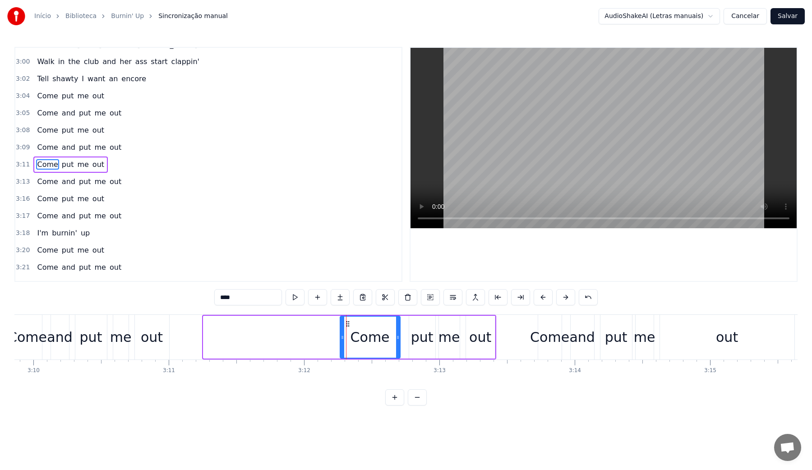
drag, startPoint x: 206, startPoint y: 340, endPoint x: 343, endPoint y: 344, distance: 136.8
click at [343, 344] on div at bounding box center [343, 337] width 4 height 41
click at [530, 157] on video at bounding box center [604, 138] width 386 height 180
click at [513, 132] on video at bounding box center [604, 138] width 386 height 180
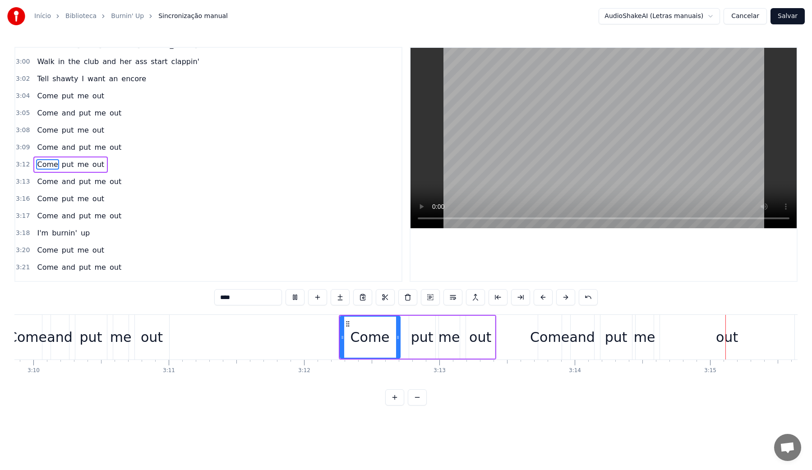
click at [513, 132] on video at bounding box center [604, 138] width 386 height 180
click at [695, 337] on div "out" at bounding box center [727, 337] width 134 height 45
type input "***"
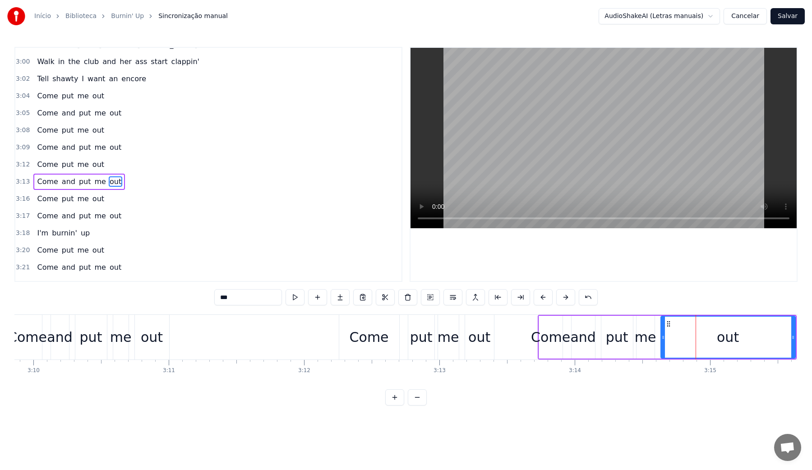
scroll to position [1126, 0]
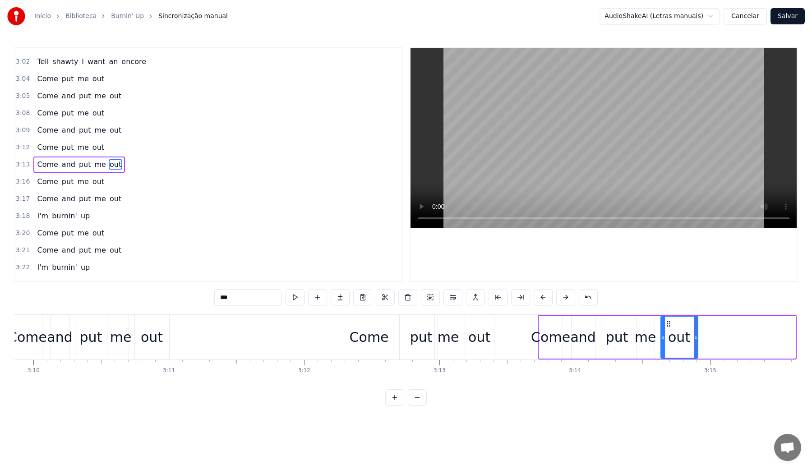
drag, startPoint x: 793, startPoint y: 335, endPoint x: 695, endPoint y: 336, distance: 97.5
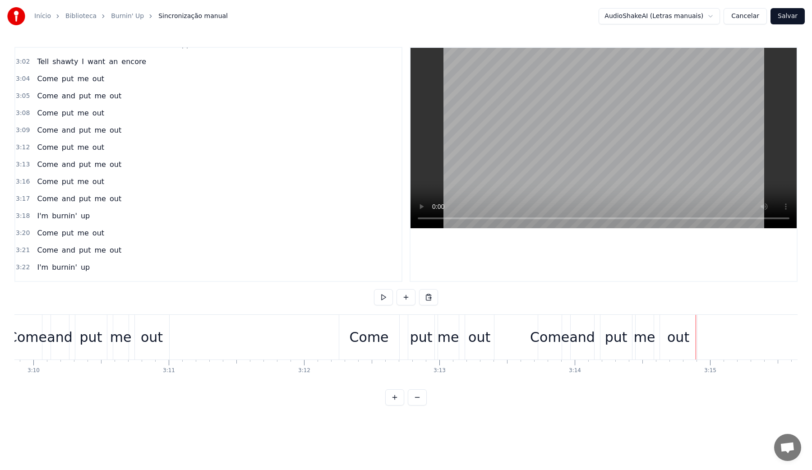
click at [617, 148] on video at bounding box center [604, 138] width 386 height 180
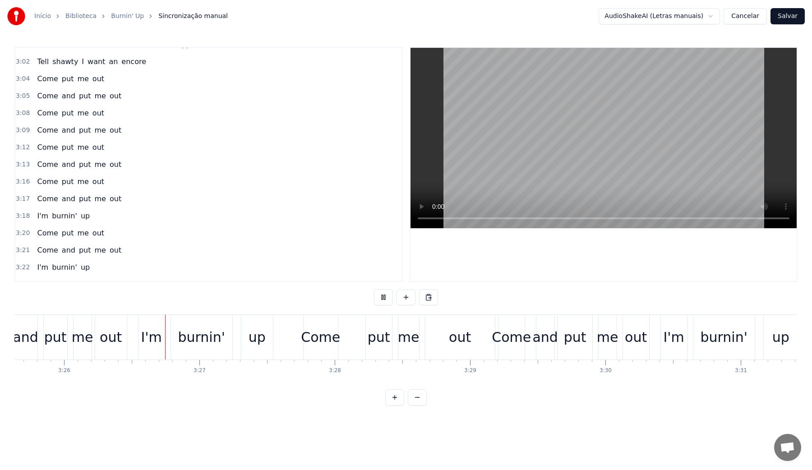
scroll to position [0, 27833]
click at [601, 147] on video at bounding box center [604, 138] width 386 height 180
click at [458, 345] on div "out" at bounding box center [457, 337] width 22 height 20
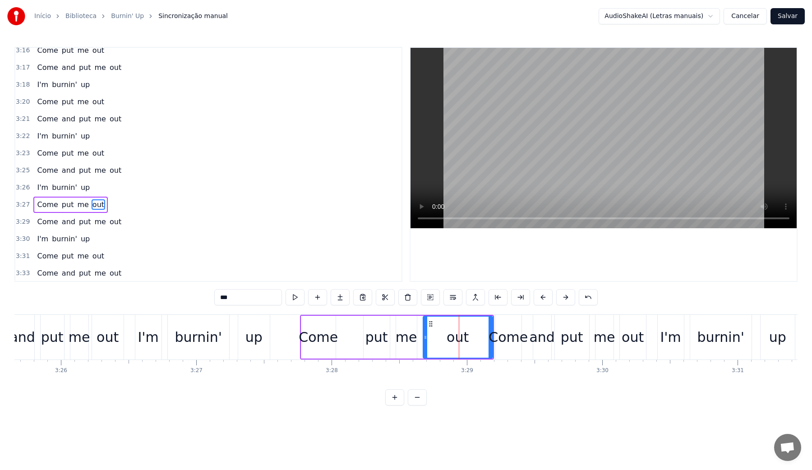
scroll to position [1275, 0]
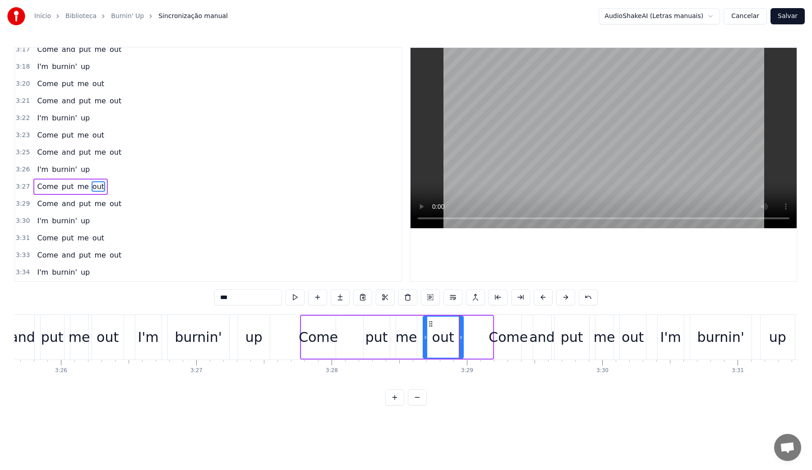
drag, startPoint x: 489, startPoint y: 337, endPoint x: 459, endPoint y: 337, distance: 29.8
click at [459, 337] on icon at bounding box center [461, 337] width 4 height 7
click at [516, 130] on video at bounding box center [604, 138] width 386 height 180
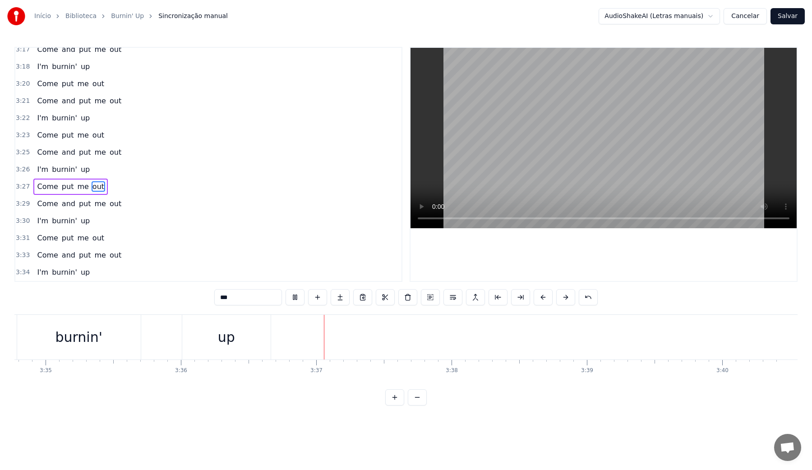
scroll to position [0, 29070]
click at [538, 131] on video at bounding box center [604, 138] width 386 height 180
click at [155, 342] on div "I'm burnin' up" at bounding box center [112, 337] width 313 height 45
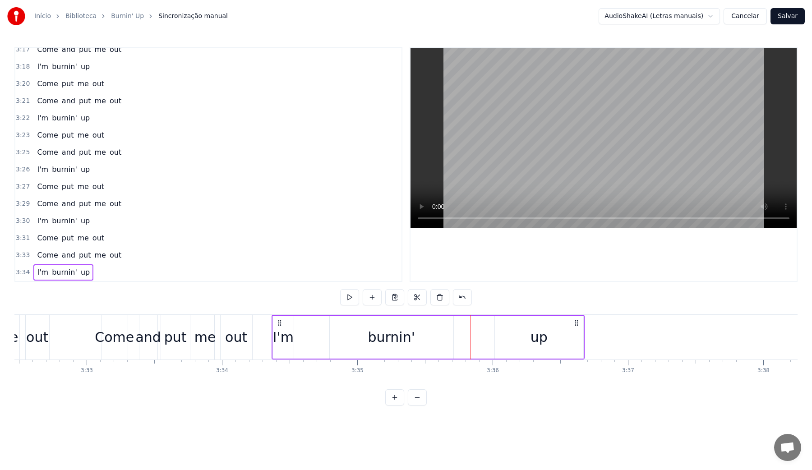
scroll to position [0, 28729]
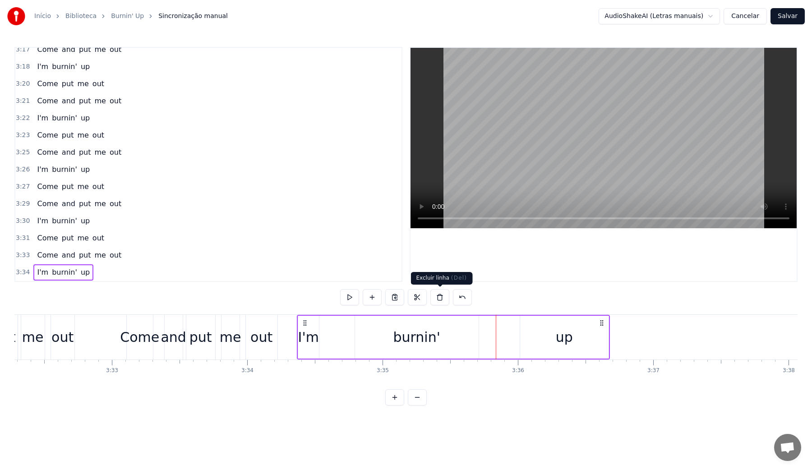
click at [438, 297] on button at bounding box center [439, 297] width 19 height 16
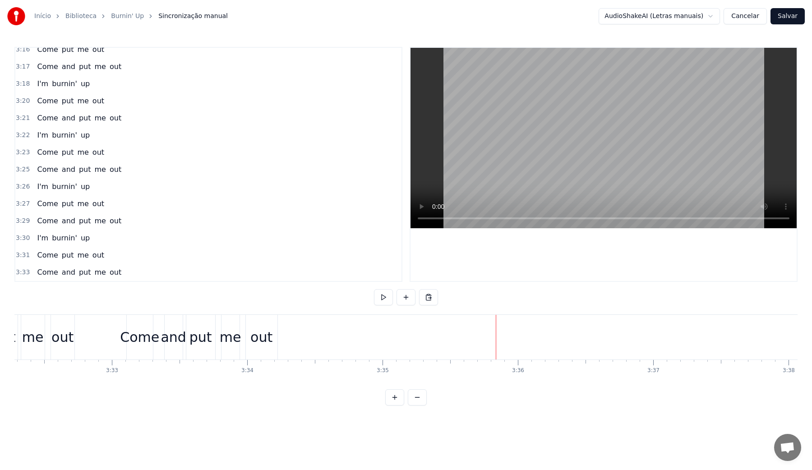
scroll to position [1258, 0]
click at [201, 343] on div "put" at bounding box center [200, 337] width 23 height 20
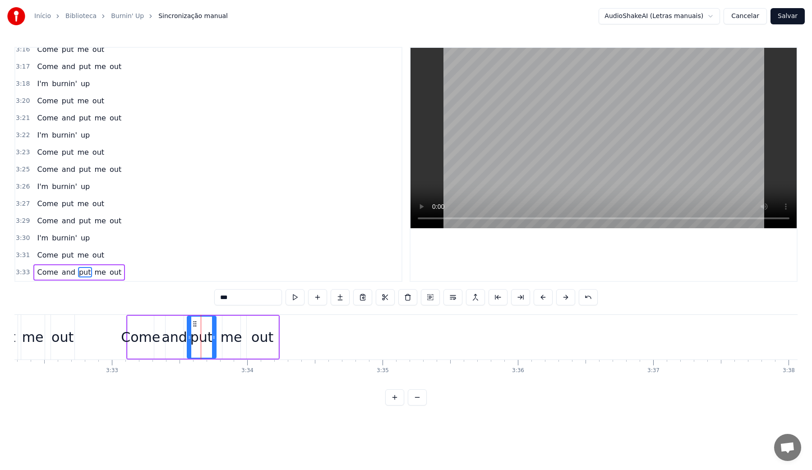
click at [526, 118] on video at bounding box center [604, 138] width 386 height 180
click at [794, 12] on button "Salvar" at bounding box center [788, 16] width 34 height 16
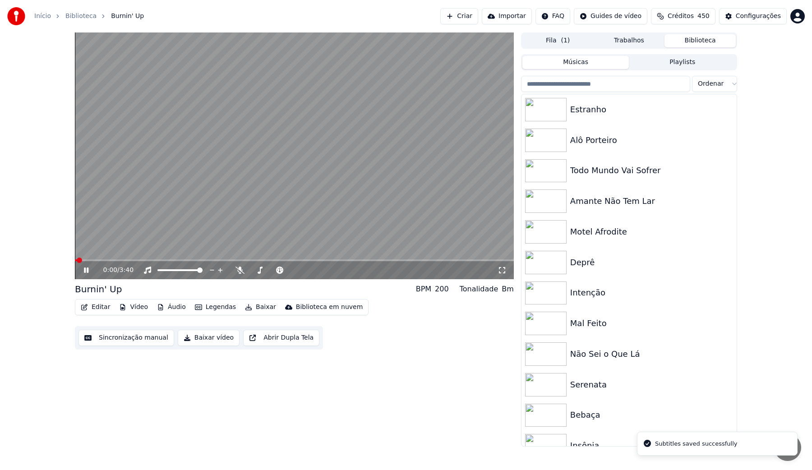
click at [207, 342] on button "Baixar vídeo" at bounding box center [209, 338] width 62 height 16
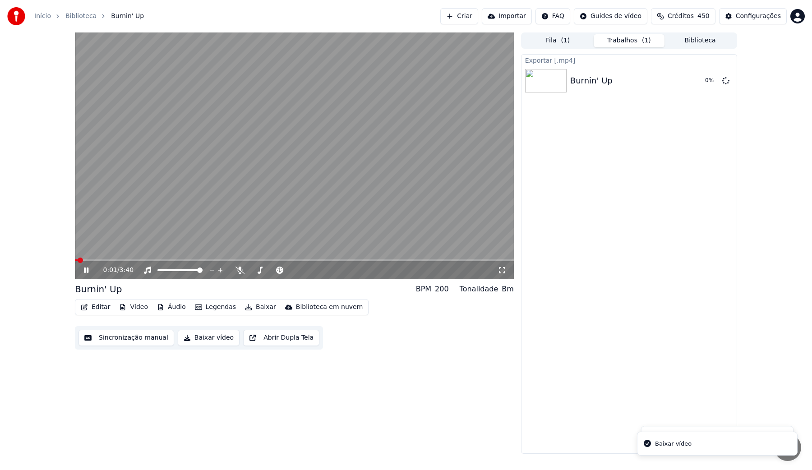
click at [246, 167] on video at bounding box center [294, 155] width 439 height 247
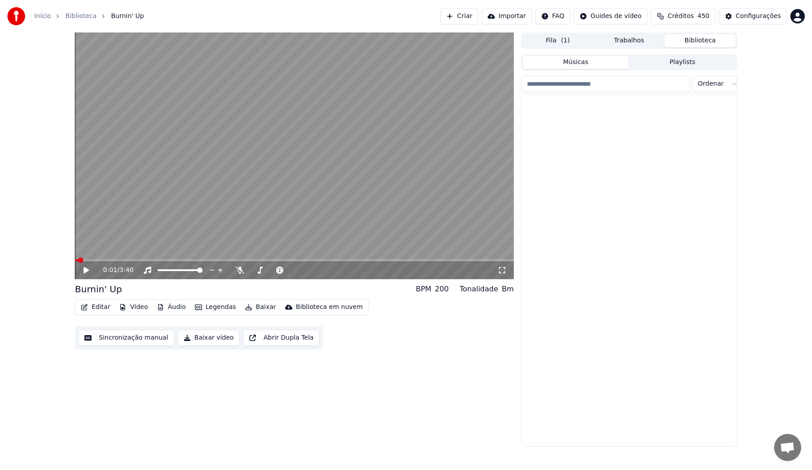
click at [688, 40] on button "Biblioteca" at bounding box center [700, 40] width 71 height 13
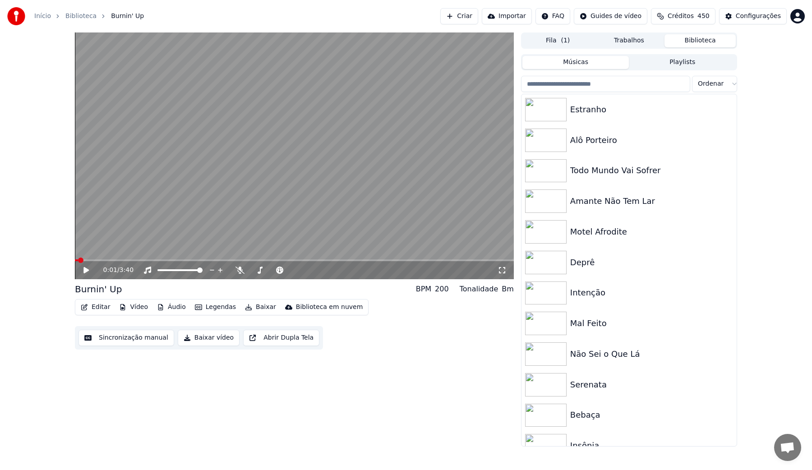
click at [572, 89] on input "search" at bounding box center [605, 84] width 169 height 16
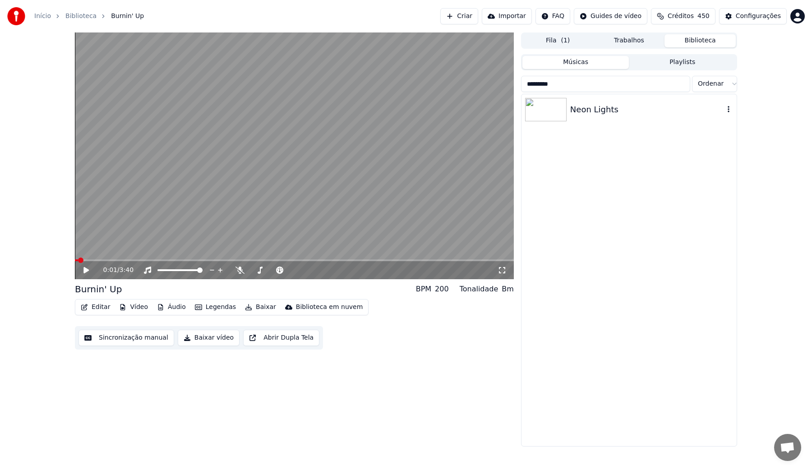
type input "*********"
click at [599, 106] on div "Neon Lights" at bounding box center [647, 109] width 154 height 13
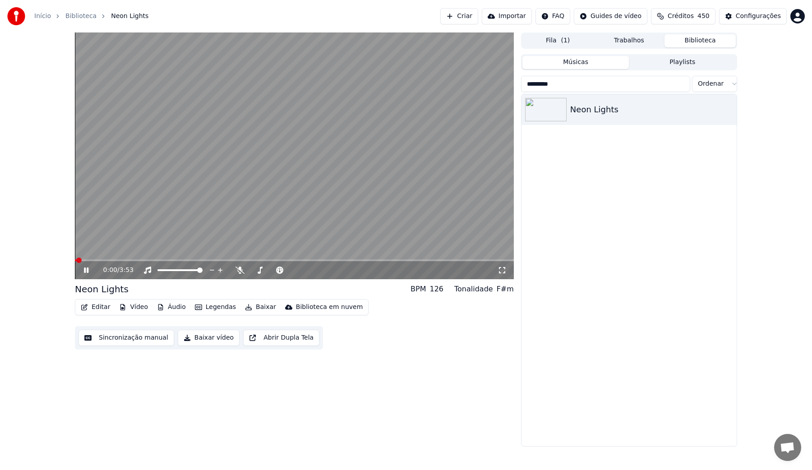
click at [119, 341] on button "Sincronização manual" at bounding box center [126, 338] width 96 height 16
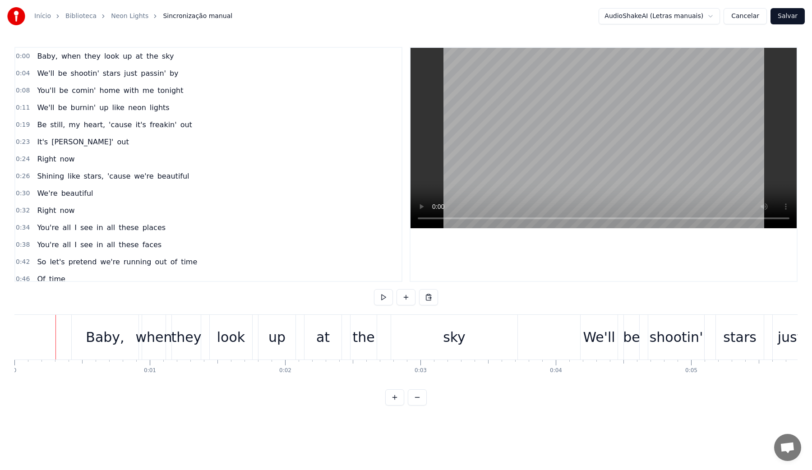
click at [530, 149] on video at bounding box center [604, 138] width 386 height 180
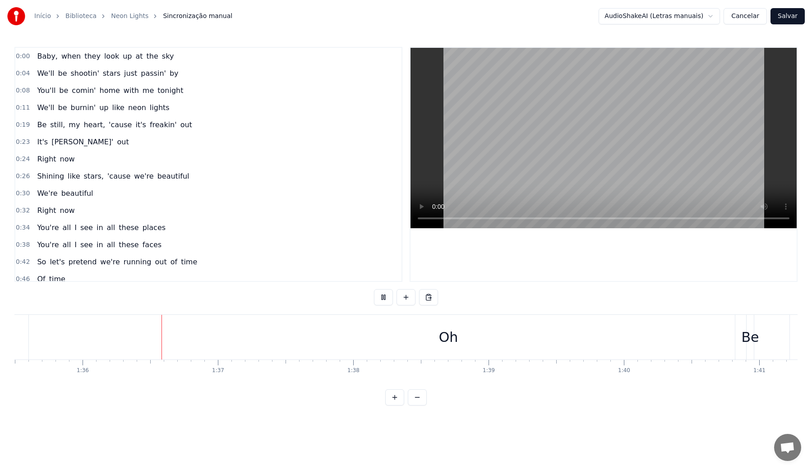
scroll to position [0, 12929]
click at [552, 144] on video at bounding box center [604, 138] width 386 height 180
click at [483, 337] on div "Oh" at bounding box center [443, 337] width 573 height 45
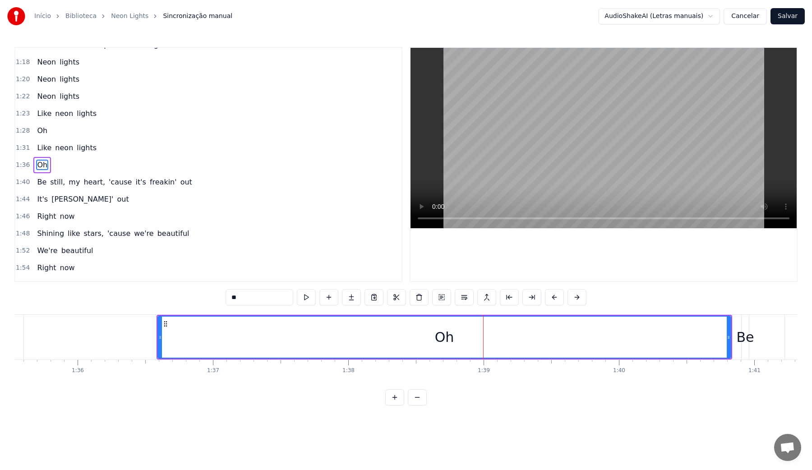
scroll to position [372, 0]
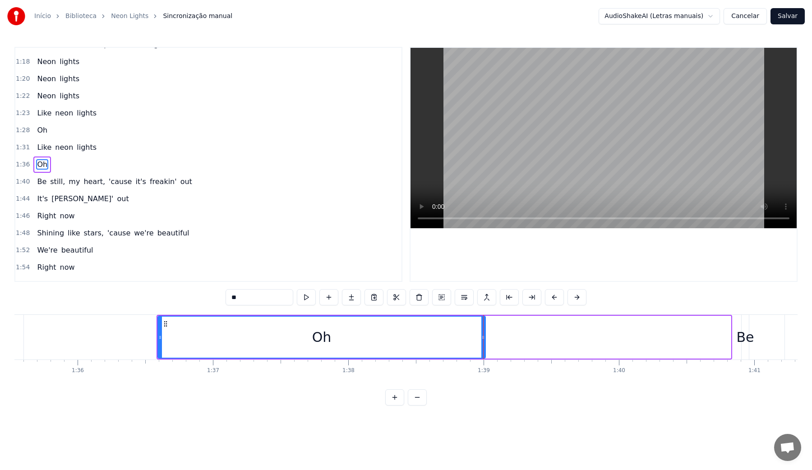
drag, startPoint x: 728, startPoint y: 339, endPoint x: 482, endPoint y: 341, distance: 245.4
click at [482, 341] on div at bounding box center [483, 337] width 4 height 41
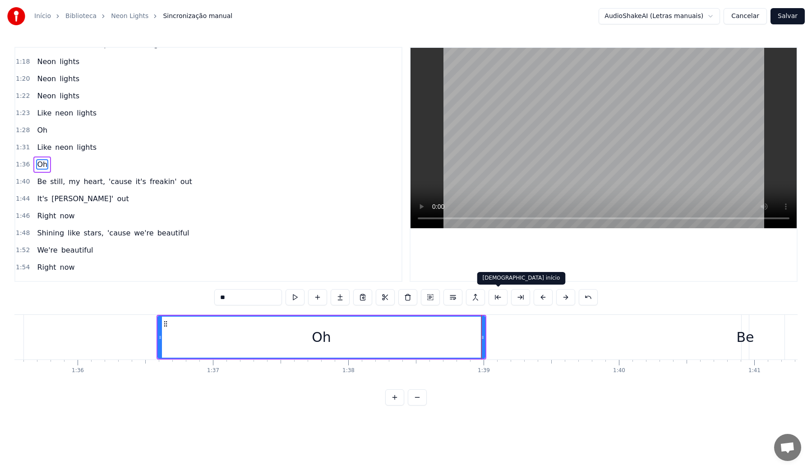
click at [527, 144] on video at bounding box center [604, 138] width 386 height 180
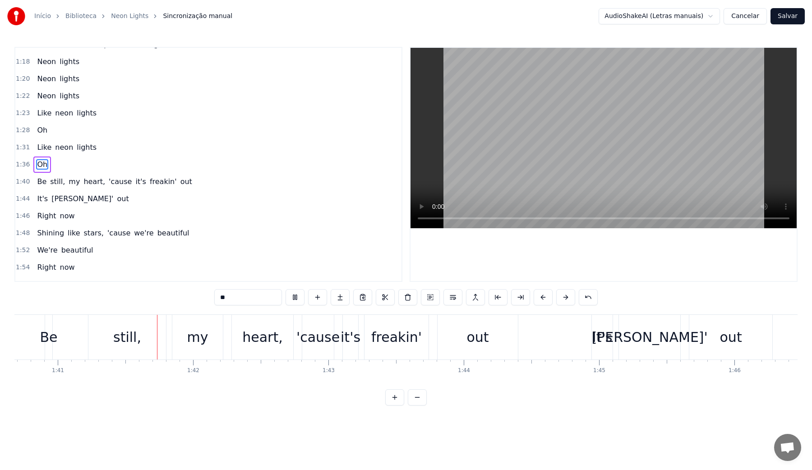
scroll to position [0, 13629]
click at [527, 144] on video at bounding box center [604, 138] width 386 height 180
click at [544, 126] on video at bounding box center [604, 138] width 386 height 180
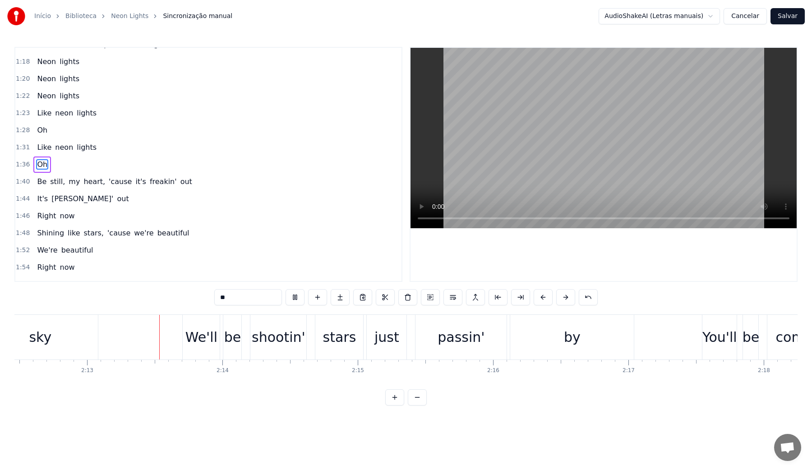
scroll to position [0, 17930]
click at [546, 133] on video at bounding box center [604, 138] width 386 height 180
click at [526, 130] on video at bounding box center [604, 138] width 386 height 180
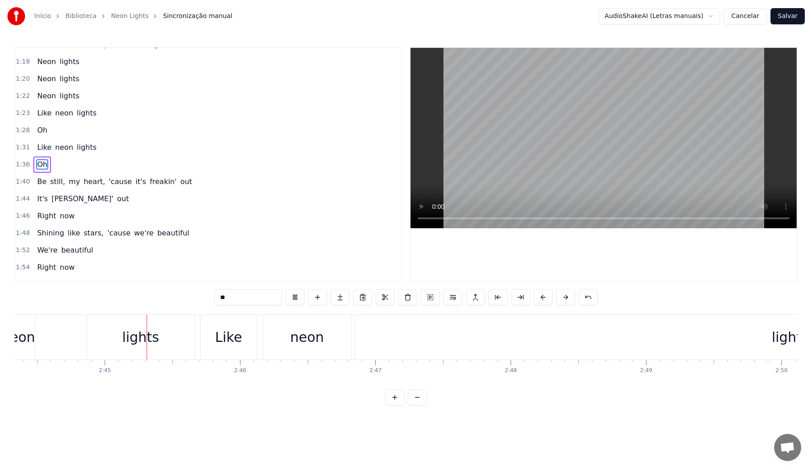
scroll to position [0, 22243]
click at [515, 133] on video at bounding box center [604, 138] width 386 height 180
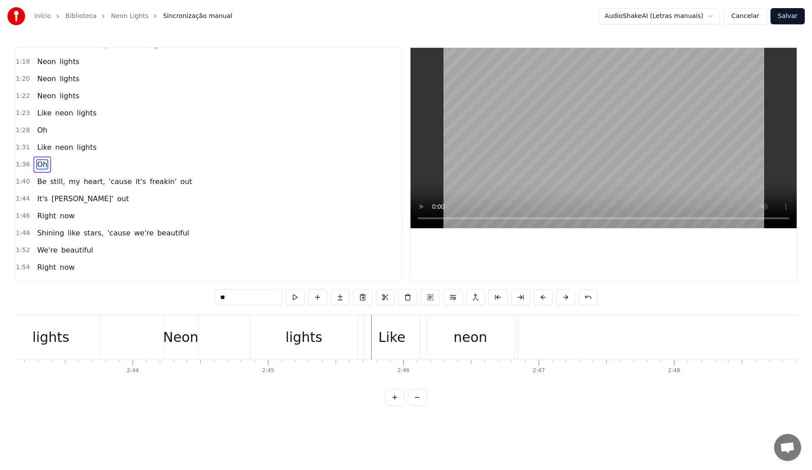
scroll to position [0, 22023]
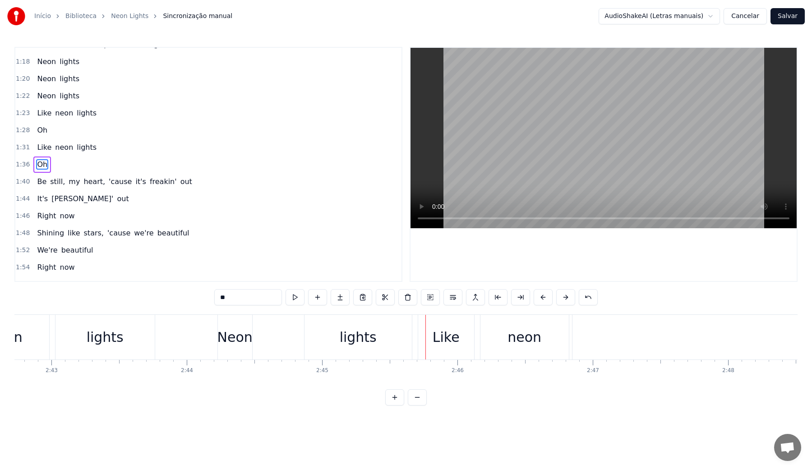
click at [224, 340] on div "Neon" at bounding box center [234, 337] width 35 height 20
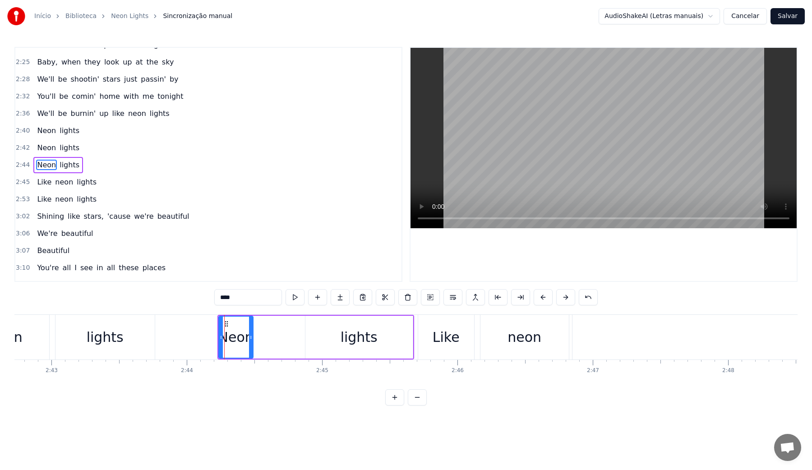
scroll to position [732, 0]
drag, startPoint x: 219, startPoint y: 337, endPoint x: 207, endPoint y: 337, distance: 12.6
click at [208, 337] on icon at bounding box center [210, 337] width 4 height 7
click at [482, 144] on video at bounding box center [604, 138] width 386 height 180
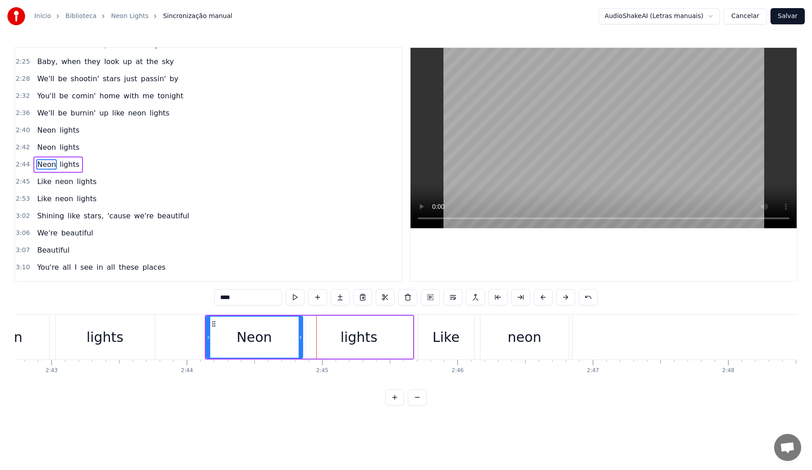
drag, startPoint x: 251, startPoint y: 337, endPoint x: 301, endPoint y: 337, distance: 50.1
click at [301, 337] on icon at bounding box center [301, 337] width 4 height 7
click at [509, 123] on video at bounding box center [604, 138] width 386 height 180
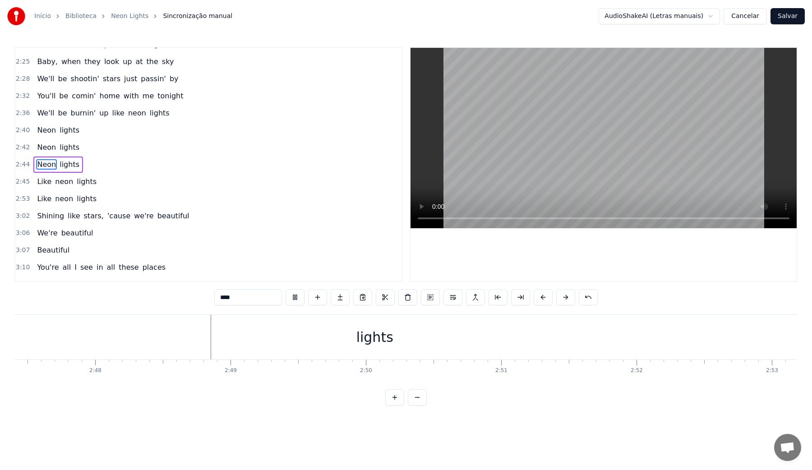
scroll to position [0, 22721]
click at [553, 112] on video at bounding box center [604, 138] width 386 height 180
click at [296, 340] on div "lights" at bounding box center [309, 337] width 37 height 20
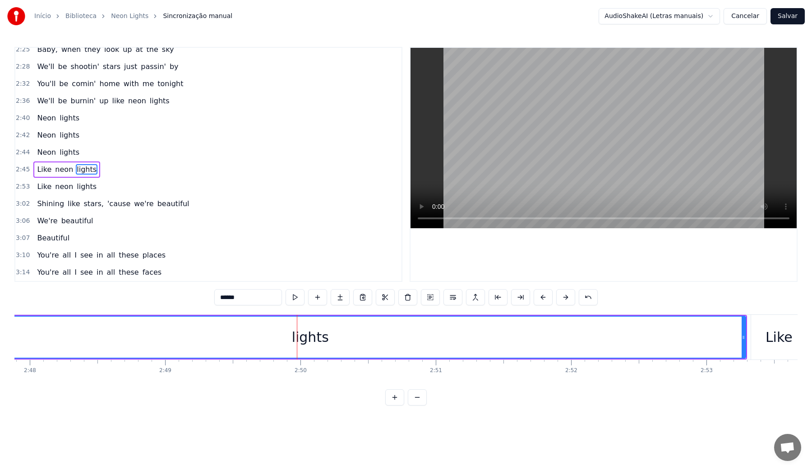
scroll to position [749, 0]
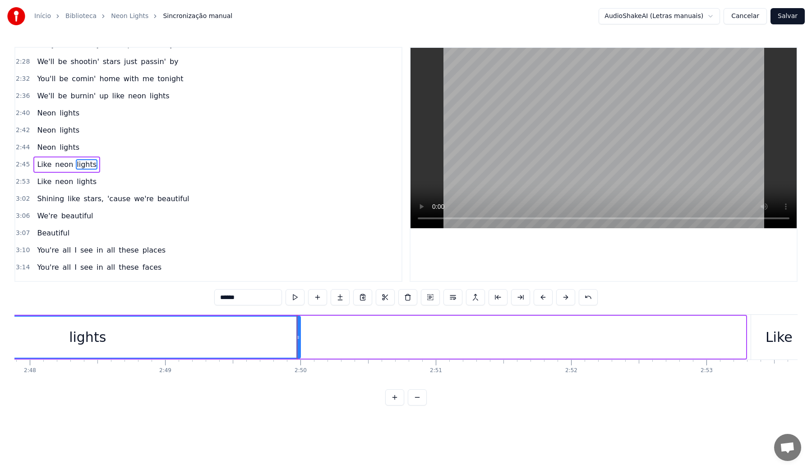
drag, startPoint x: 743, startPoint y: 338, endPoint x: 297, endPoint y: 343, distance: 445.3
click at [297, 343] on div at bounding box center [298, 337] width 4 height 41
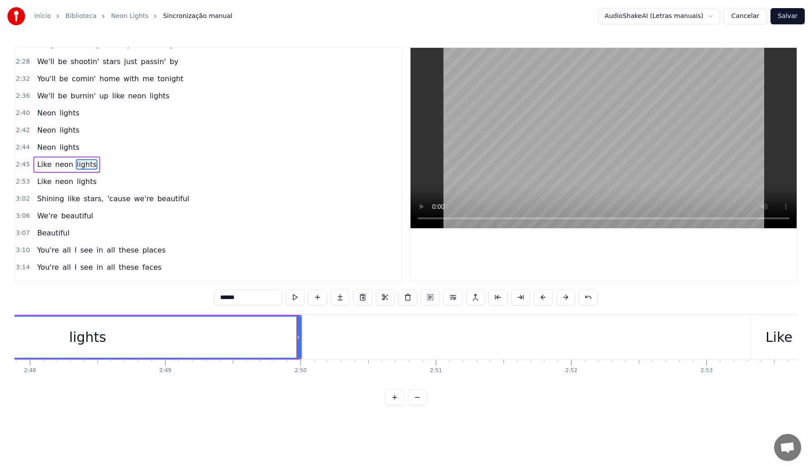
click at [520, 111] on video at bounding box center [604, 138] width 386 height 180
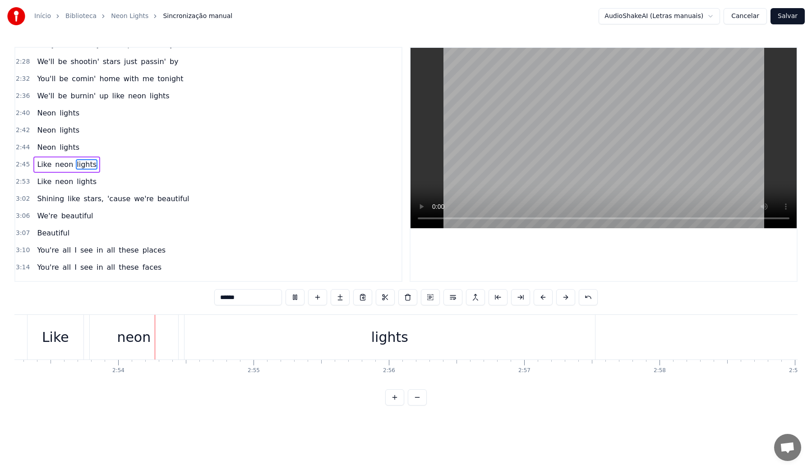
scroll to position [0, 23450]
click at [520, 111] on video at bounding box center [604, 138] width 386 height 180
click at [523, 112] on video at bounding box center [604, 138] width 386 height 180
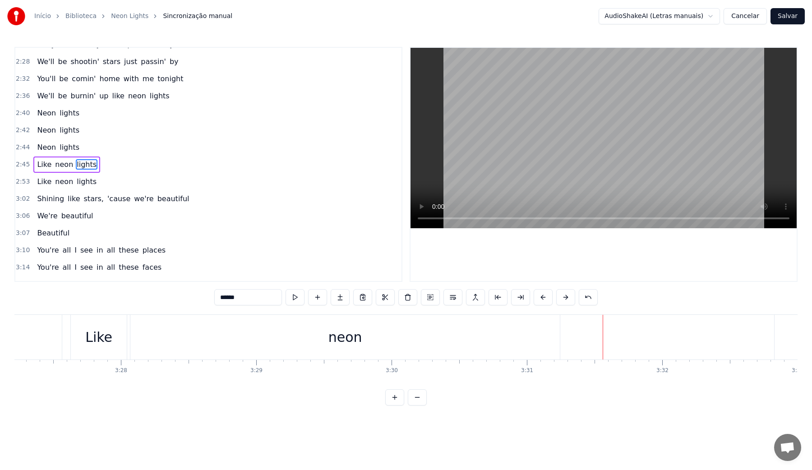
scroll to position [0, 27923]
click at [260, 338] on div "neon" at bounding box center [465, 337] width 429 height 45
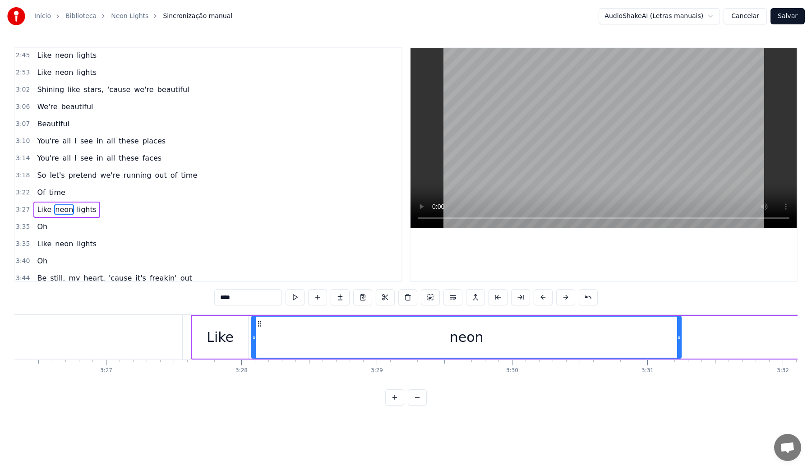
scroll to position [864, 0]
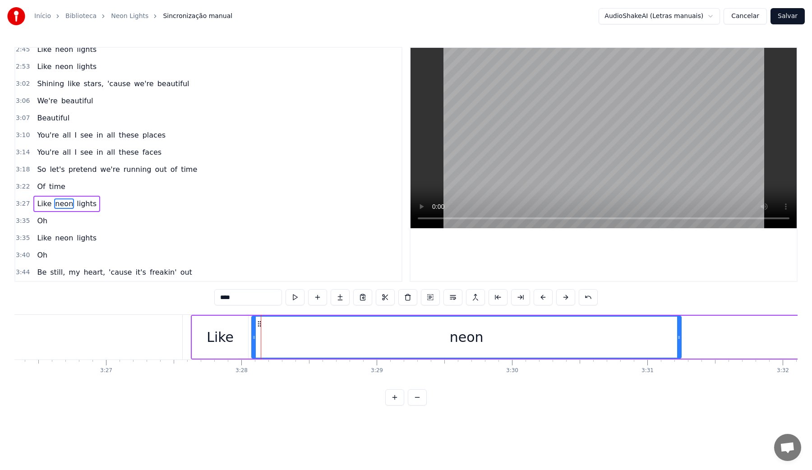
click at [505, 138] on video at bounding box center [604, 138] width 386 height 180
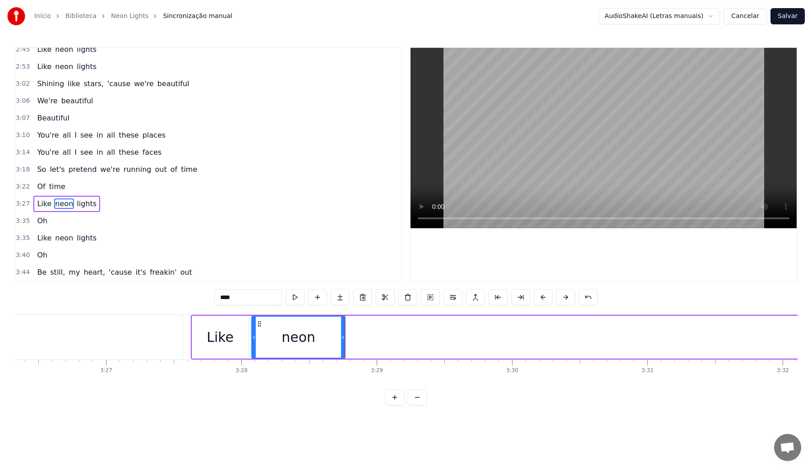
drag, startPoint x: 678, startPoint y: 340, endPoint x: 342, endPoint y: 344, distance: 336.1
click at [342, 344] on div at bounding box center [343, 337] width 4 height 41
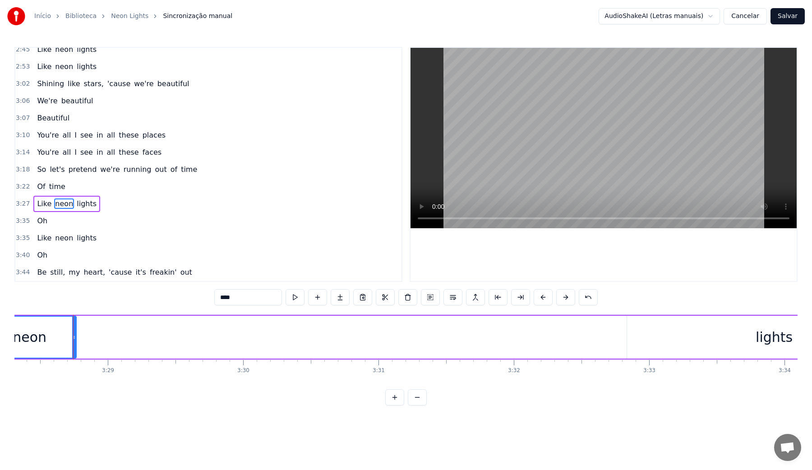
scroll to position [0, 28193]
click at [646, 329] on div "lights" at bounding box center [773, 337] width 294 height 43
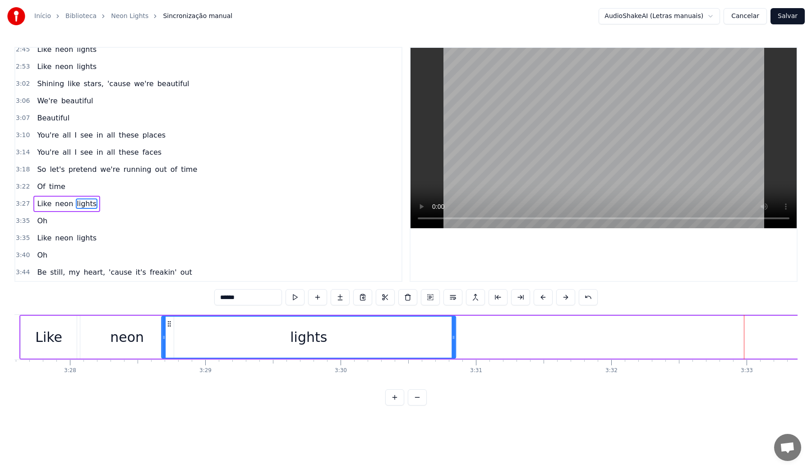
scroll to position [0, 28094]
drag, startPoint x: 633, startPoint y: 324, endPoint x: 184, endPoint y: 341, distance: 449.6
click at [184, 341] on div "lights" at bounding box center [323, 337] width 293 height 41
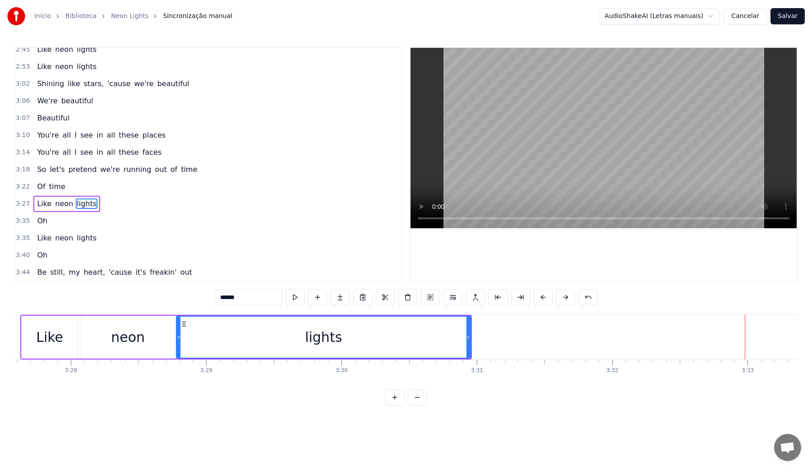
click at [184, 340] on div "lights" at bounding box center [323, 337] width 293 height 41
click at [508, 143] on video at bounding box center [604, 138] width 386 height 180
drag, startPoint x: 469, startPoint y: 339, endPoint x: 533, endPoint y: 338, distance: 64.5
click at [533, 338] on icon at bounding box center [532, 337] width 4 height 7
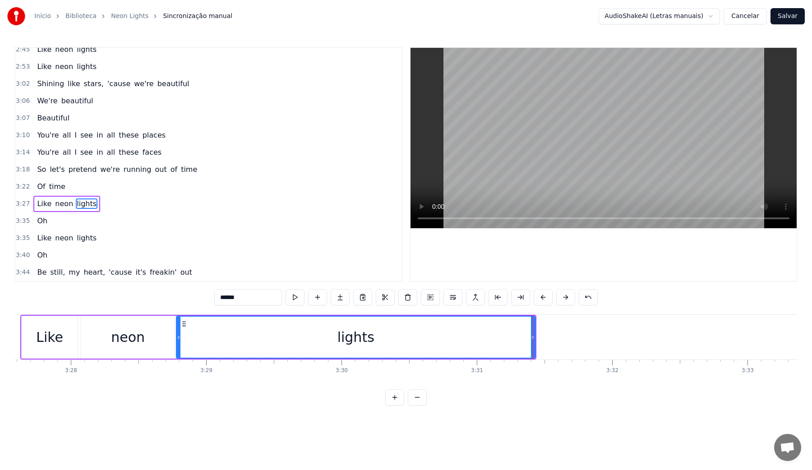
click at [596, 164] on video at bounding box center [604, 138] width 386 height 180
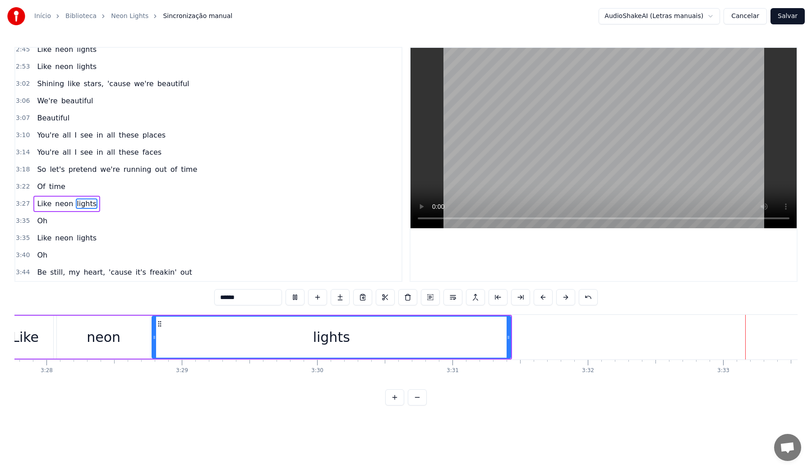
click at [596, 163] on video at bounding box center [604, 138] width 386 height 180
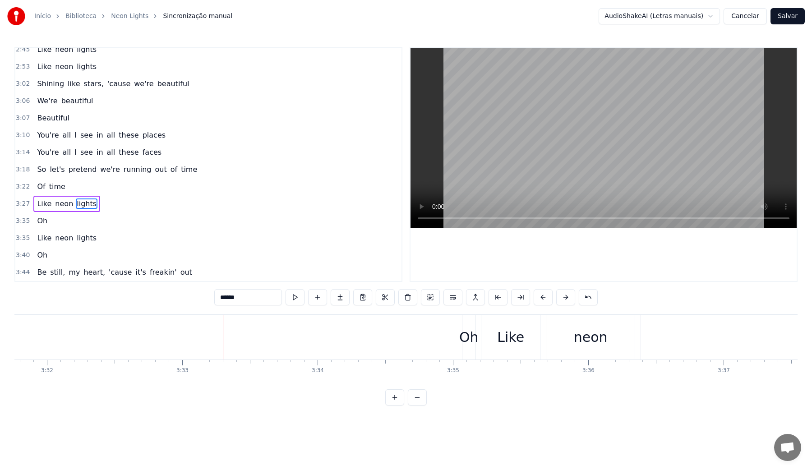
scroll to position [0, 28603]
click at [520, 328] on div "Oh" at bounding box center [524, 337] width 19 height 20
type input "**"
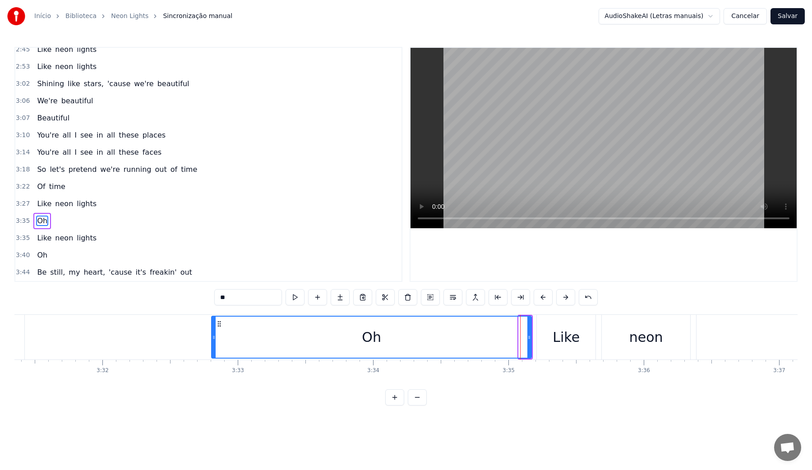
drag, startPoint x: 521, startPoint y: 339, endPoint x: 214, endPoint y: 337, distance: 307.2
click at [214, 337] on icon at bounding box center [214, 337] width 4 height 7
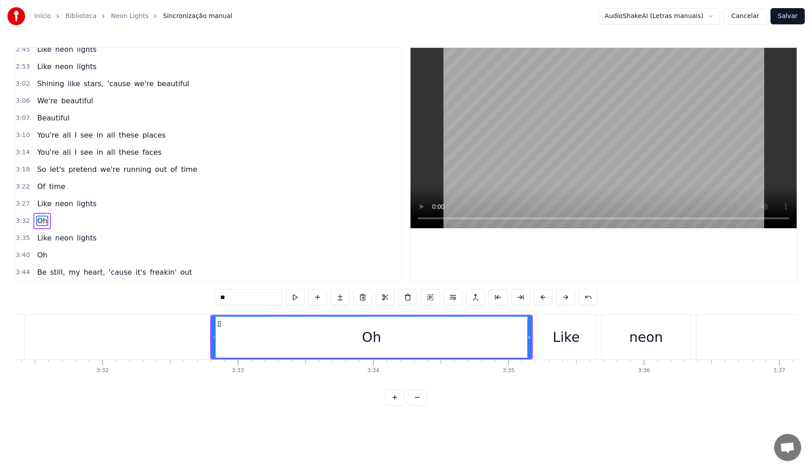
click at [520, 134] on video at bounding box center [604, 138] width 386 height 180
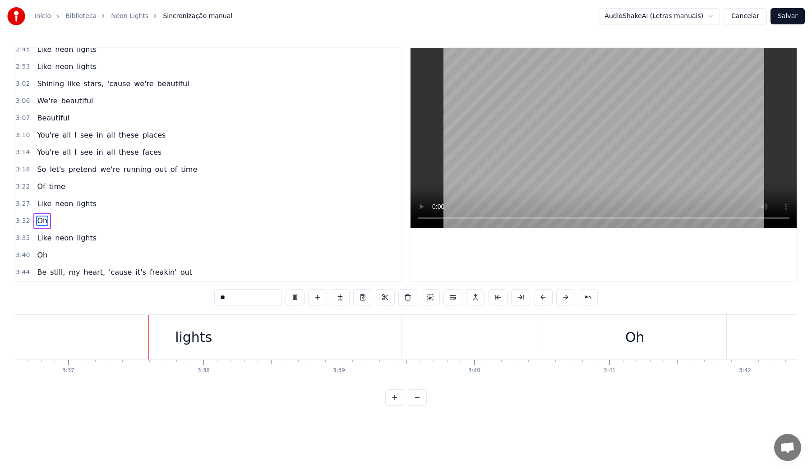
scroll to position [0, 29321]
click at [520, 134] on video at bounding box center [604, 138] width 386 height 180
click at [231, 341] on div "Oh" at bounding box center [193, 337] width 183 height 45
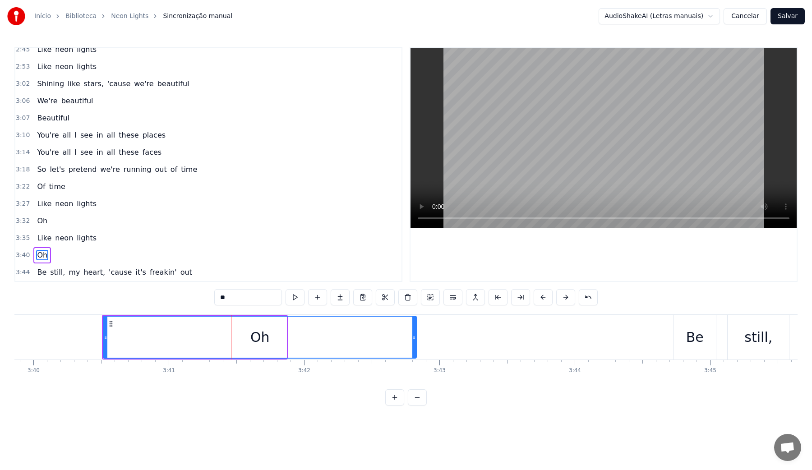
drag, startPoint x: 283, startPoint y: 337, endPoint x: 413, endPoint y: 332, distance: 130.0
click at [413, 332] on div at bounding box center [414, 337] width 4 height 41
click at [517, 131] on video at bounding box center [604, 138] width 386 height 180
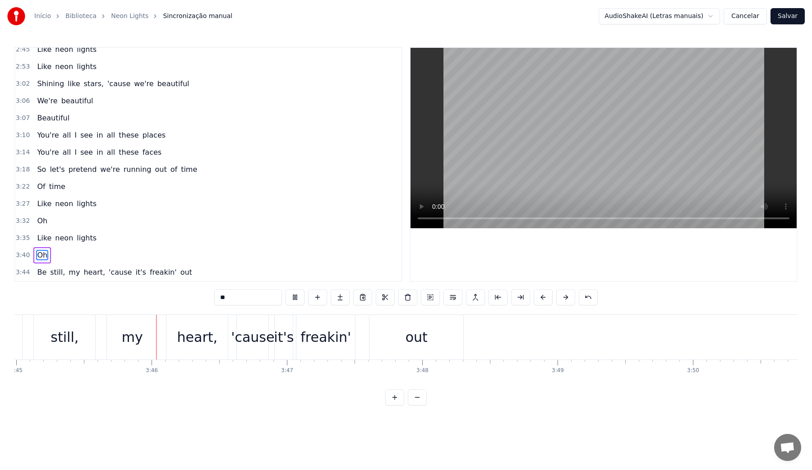
scroll to position [0, 30457]
click at [784, 16] on button "Salvar" at bounding box center [788, 16] width 34 height 16
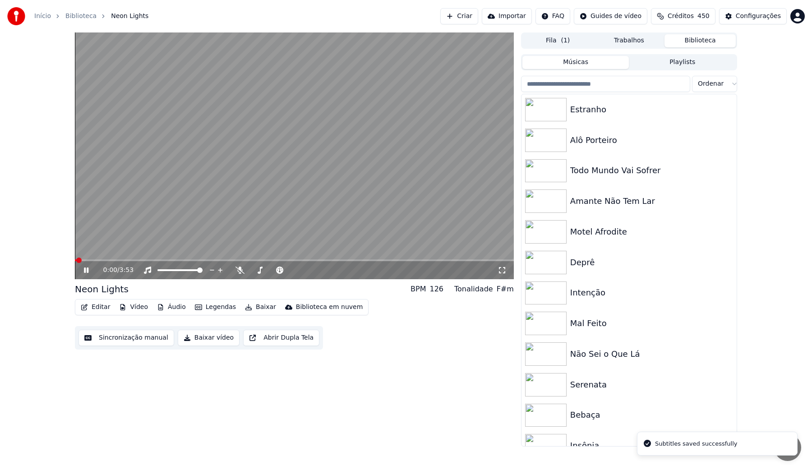
click at [194, 341] on button "Baixar vídeo" at bounding box center [209, 338] width 62 height 16
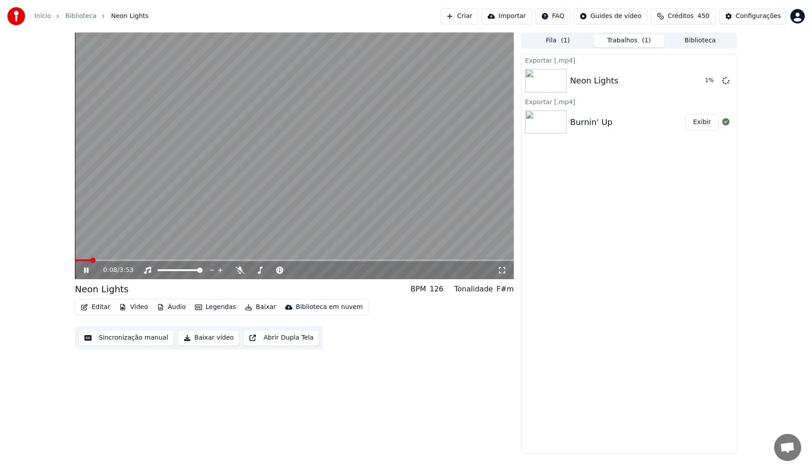
click at [272, 139] on video at bounding box center [294, 155] width 439 height 247
